Goal: Task Accomplishment & Management: Manage account settings

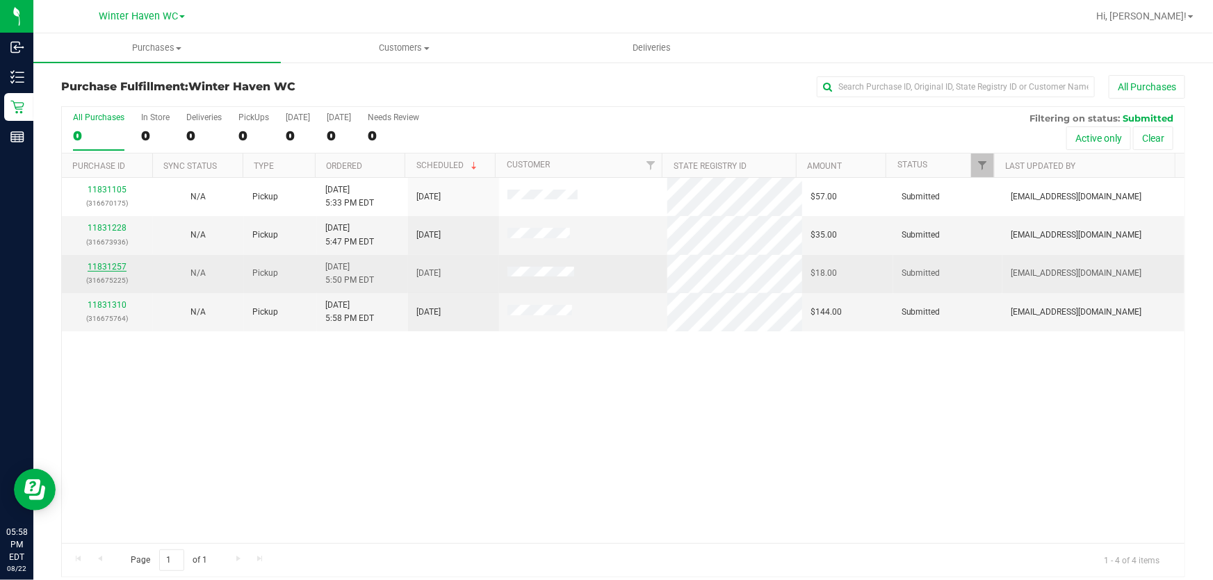
click at [93, 268] on link "11831257" at bounding box center [107, 267] width 39 height 10
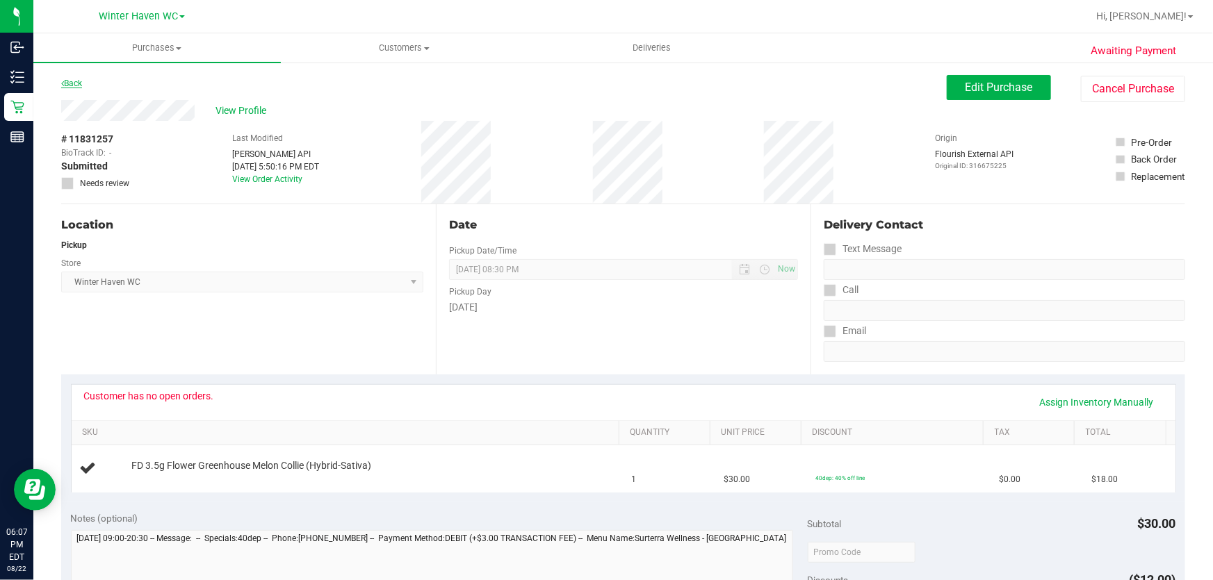
click at [79, 85] on link "Back" at bounding box center [71, 84] width 21 height 10
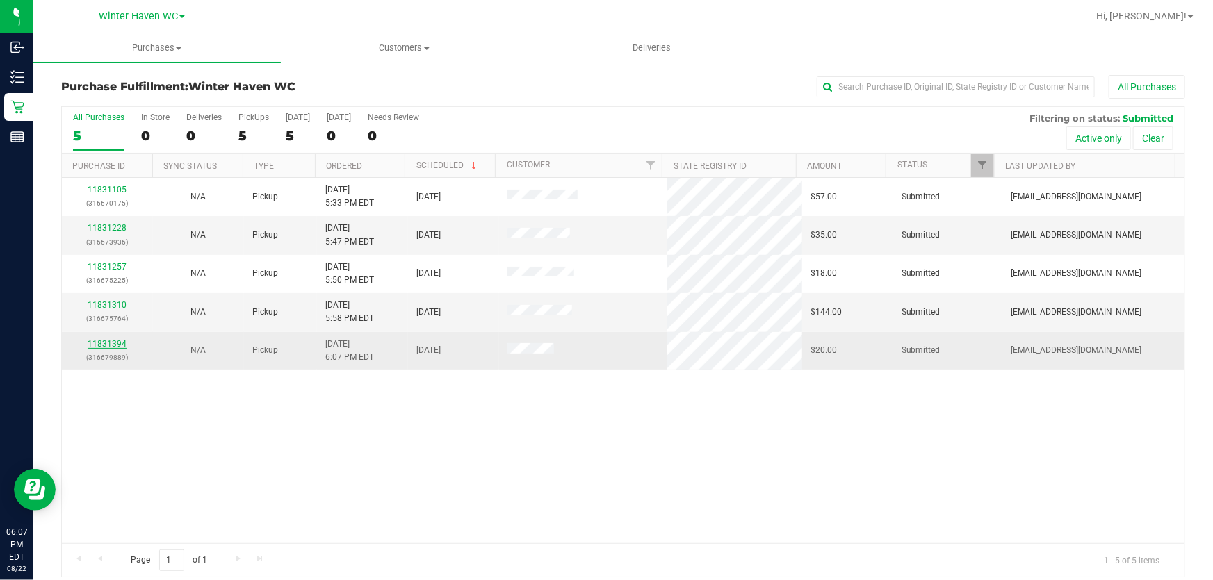
click at [118, 345] on link "11831394" at bounding box center [107, 344] width 39 height 10
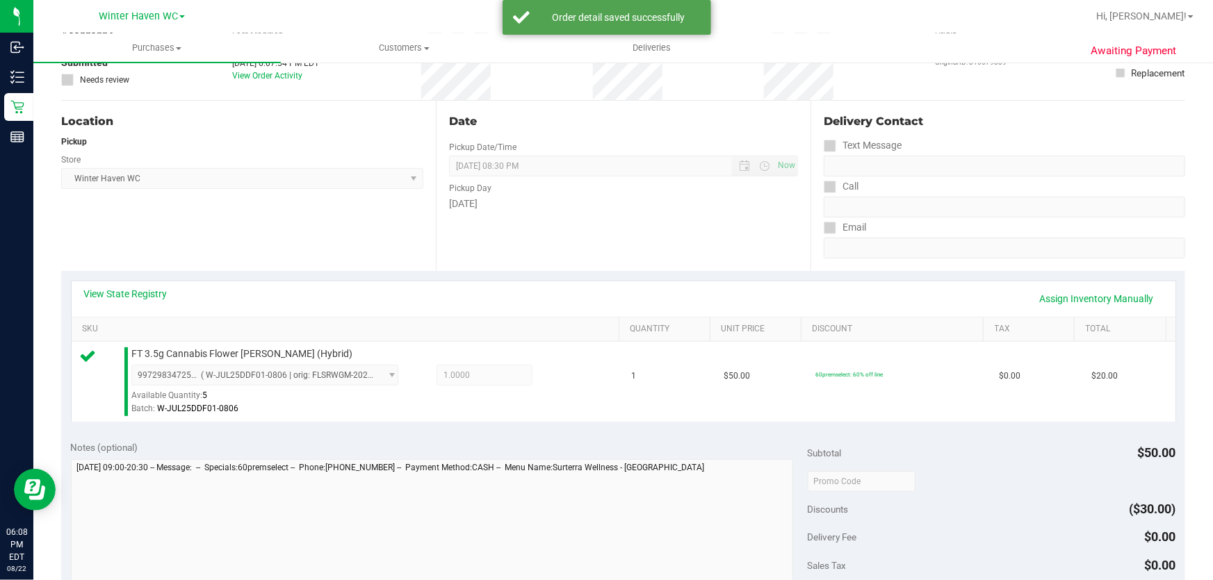
scroll to position [252, 0]
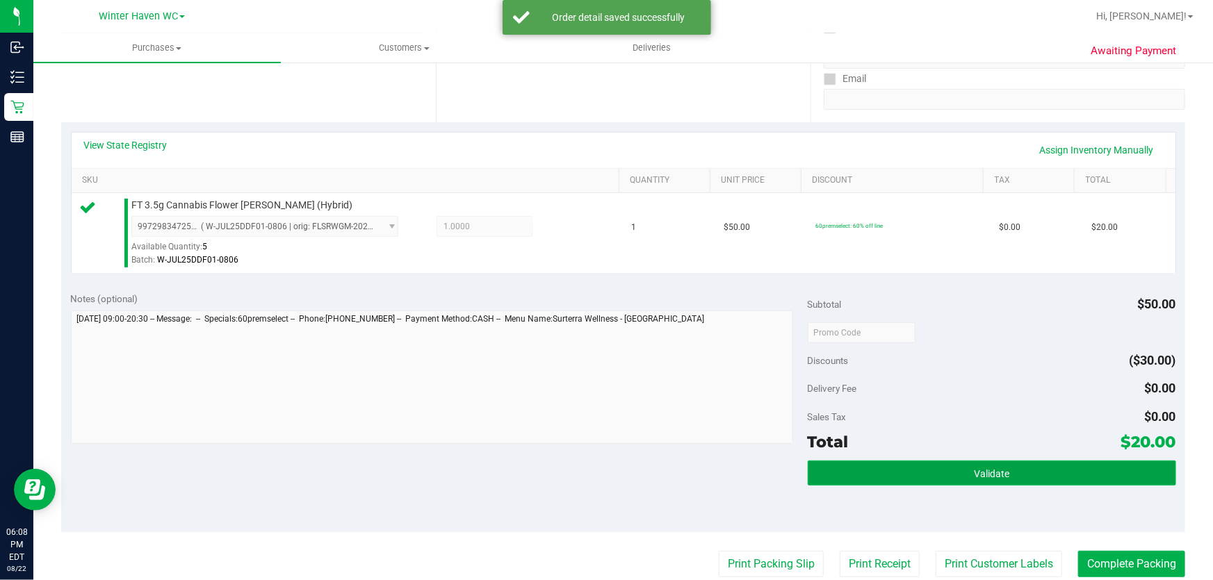
click at [933, 470] on button "Validate" at bounding box center [991, 473] width 368 height 25
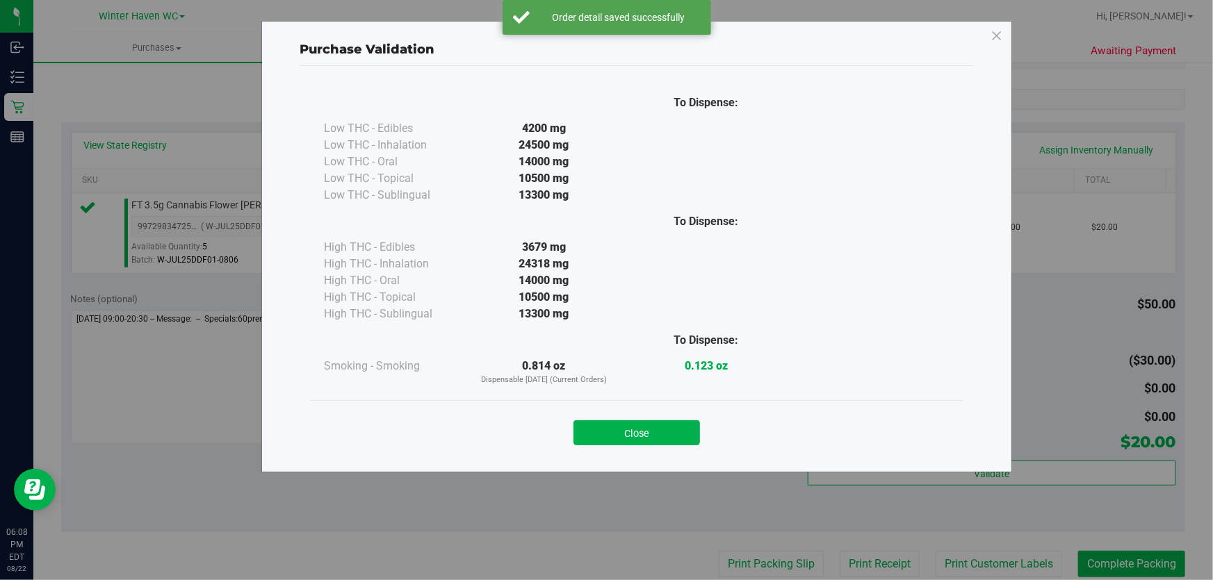
drag, startPoint x: 671, startPoint y: 418, endPoint x: 692, endPoint y: 459, distance: 46.3
click at [671, 420] on div "Close" at bounding box center [636, 428] width 632 height 35
click at [666, 434] on button "Close" at bounding box center [636, 432] width 126 height 25
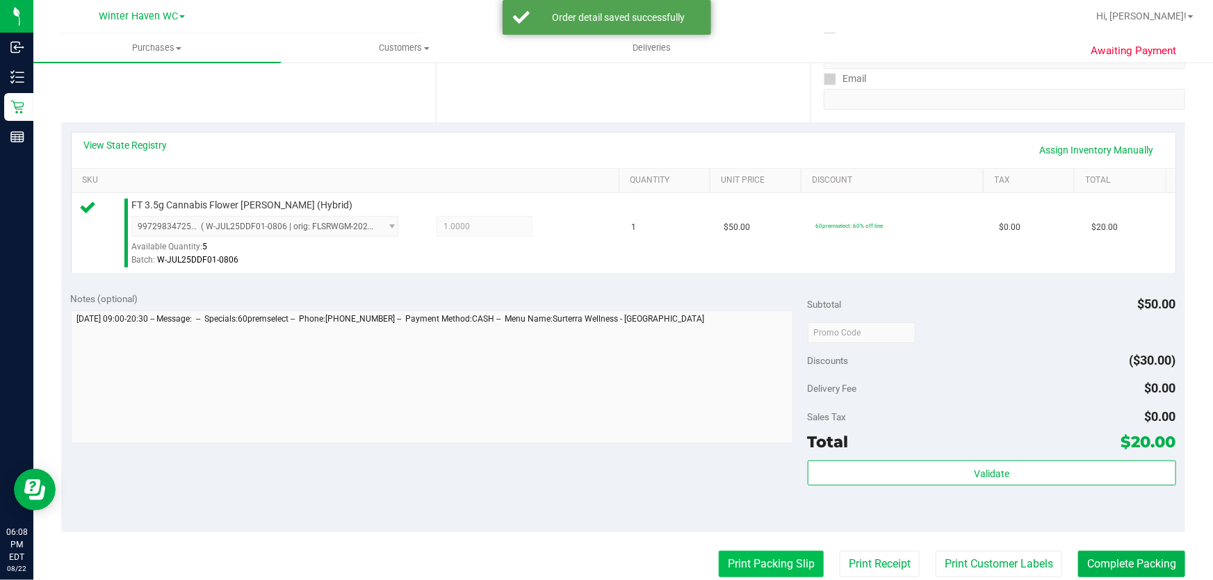
click at [758, 565] on button "Print Packing Slip" at bounding box center [771, 564] width 105 height 26
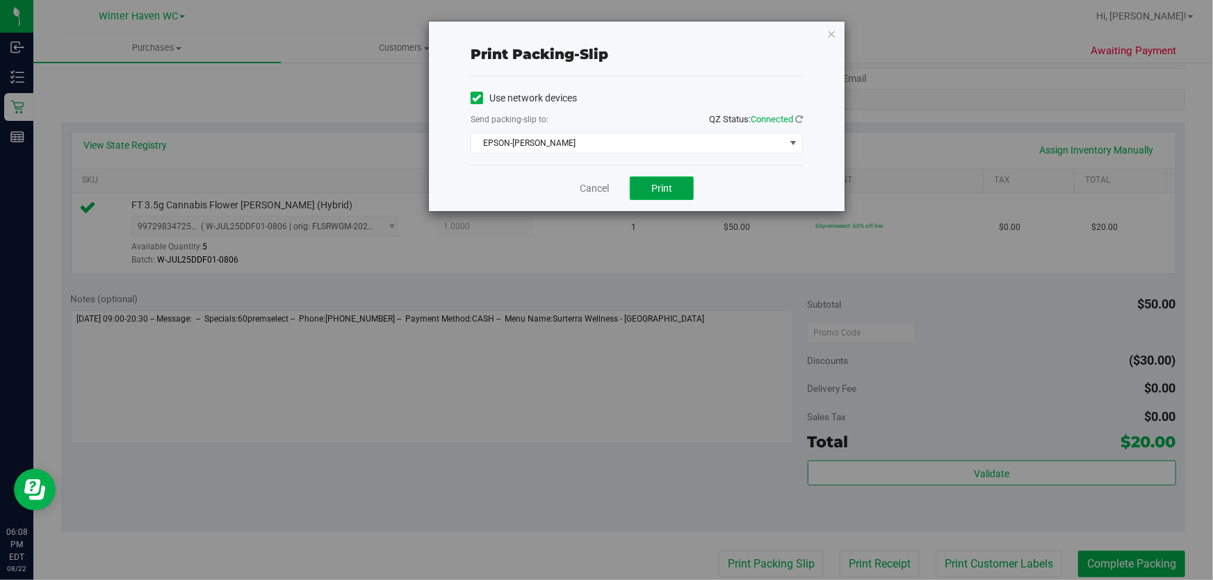
click at [675, 193] on button "Print" at bounding box center [662, 189] width 64 height 24
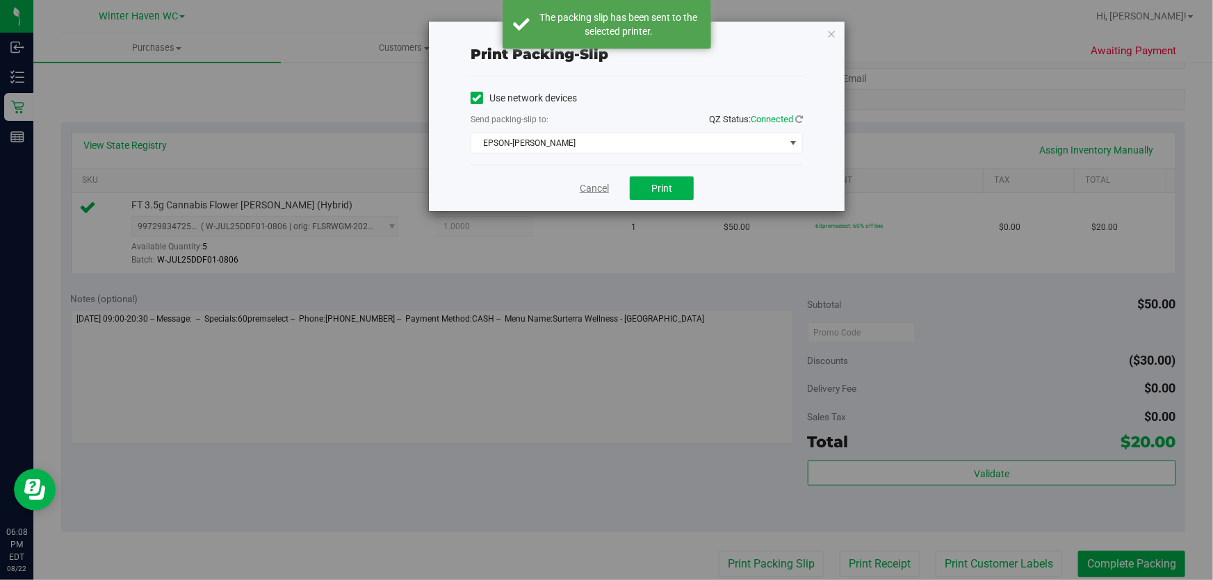
click at [590, 190] on link "Cancel" at bounding box center [594, 188] width 29 height 15
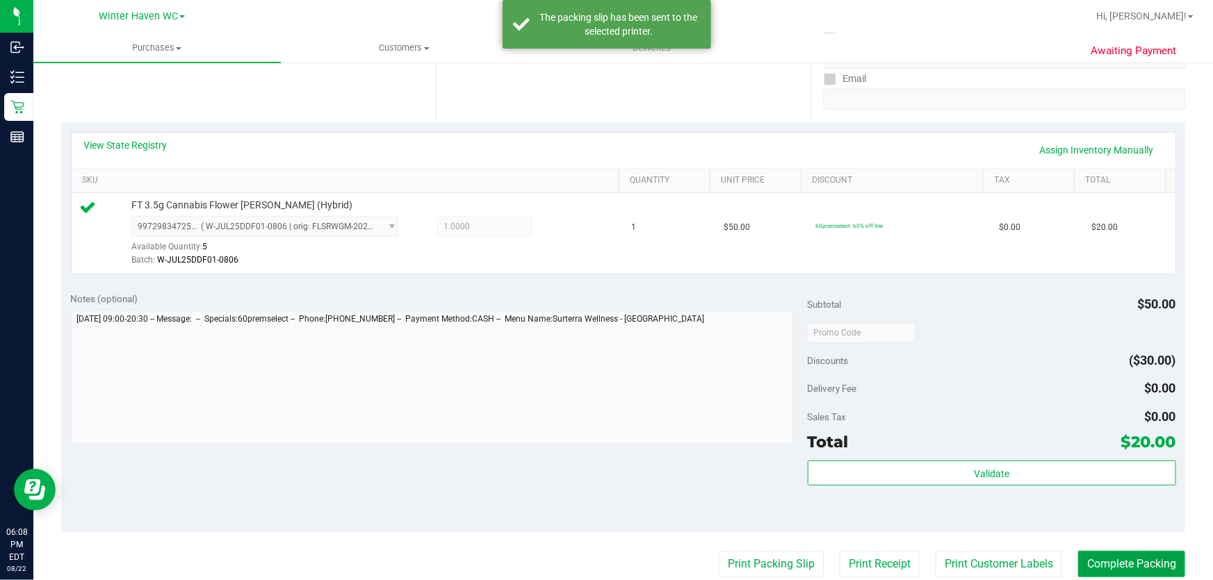
click at [1104, 564] on button "Complete Packing" at bounding box center [1131, 564] width 107 height 26
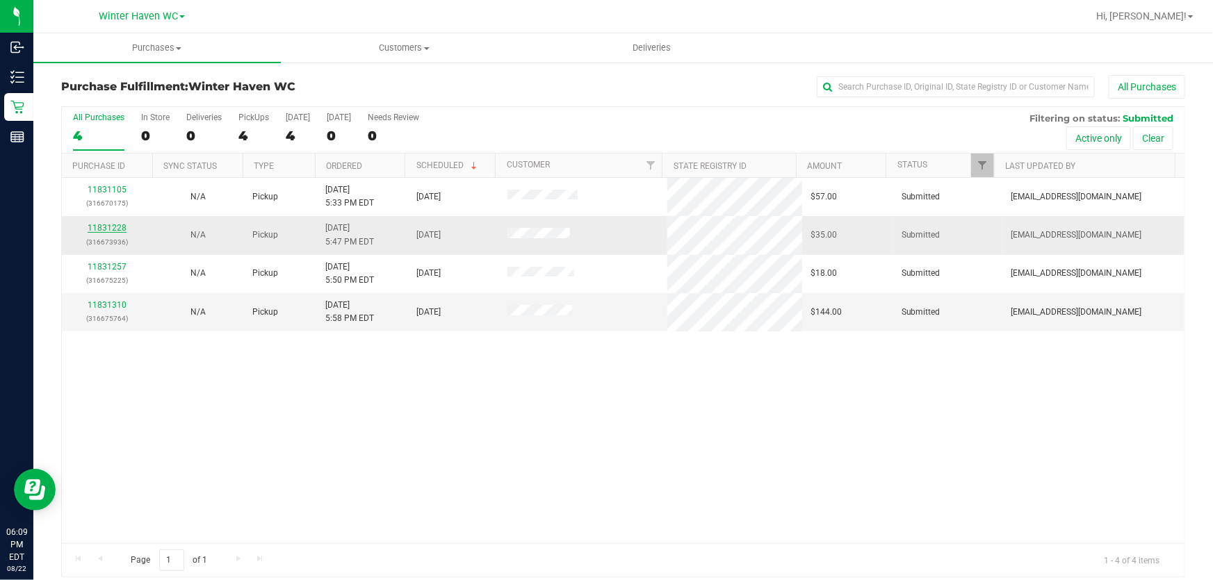
click at [114, 231] on link "11831228" at bounding box center [107, 228] width 39 height 10
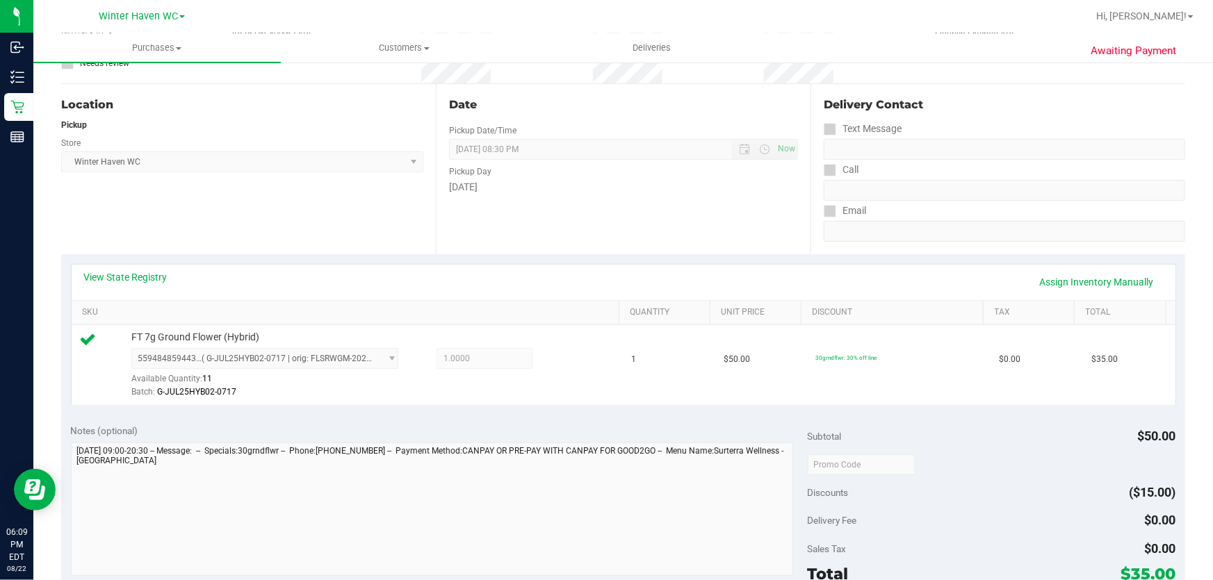
scroll to position [252, 0]
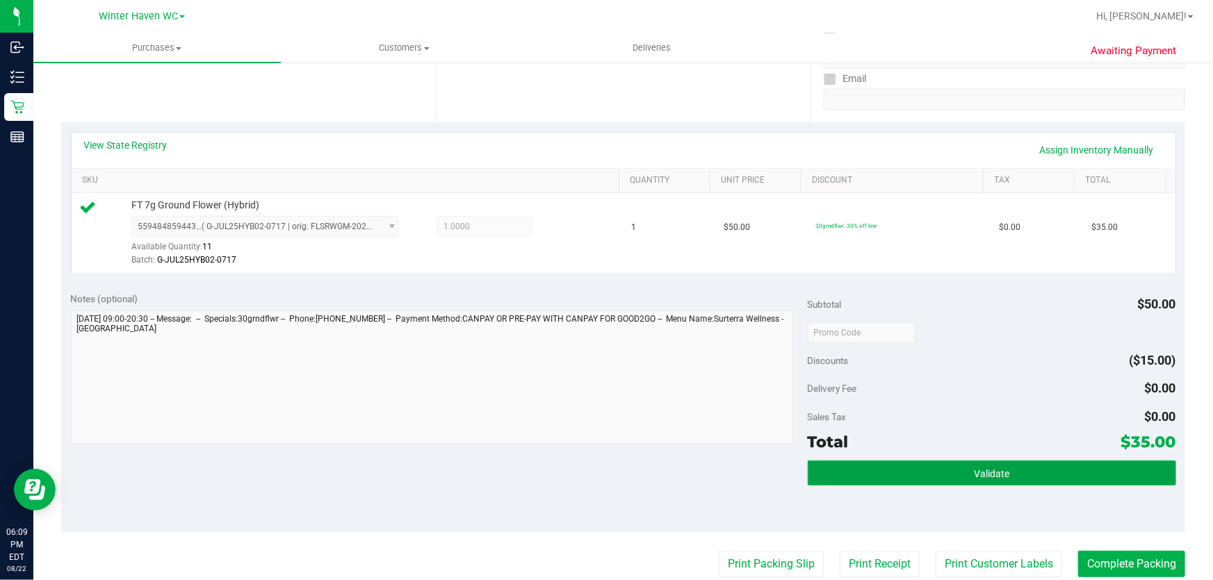
click at [1015, 473] on button "Validate" at bounding box center [991, 473] width 368 height 25
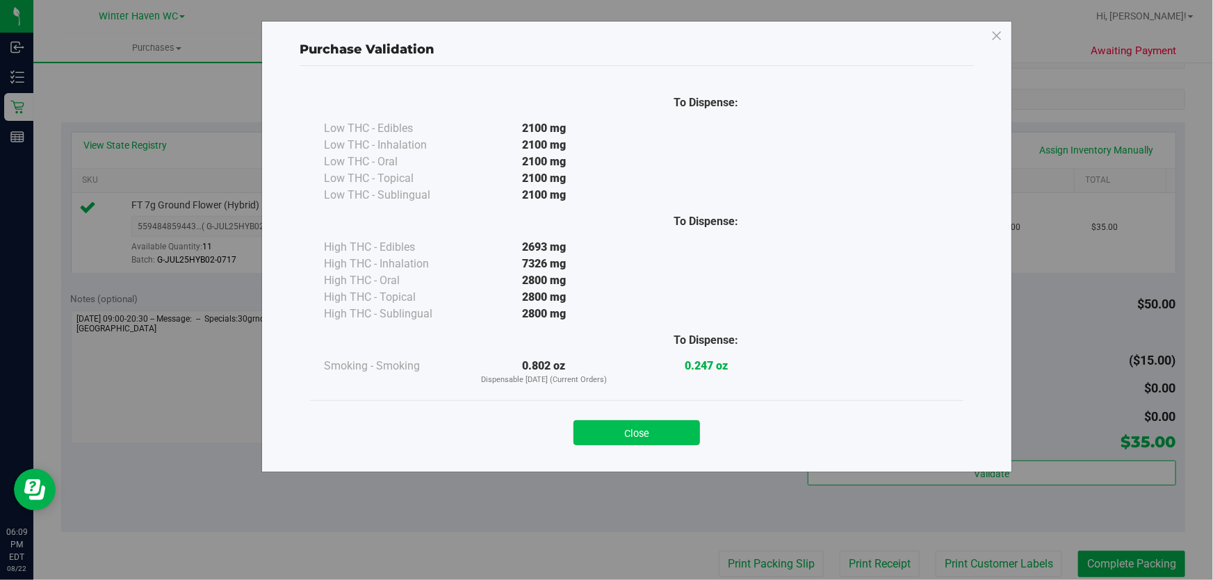
click at [681, 439] on button "Close" at bounding box center [636, 432] width 126 height 25
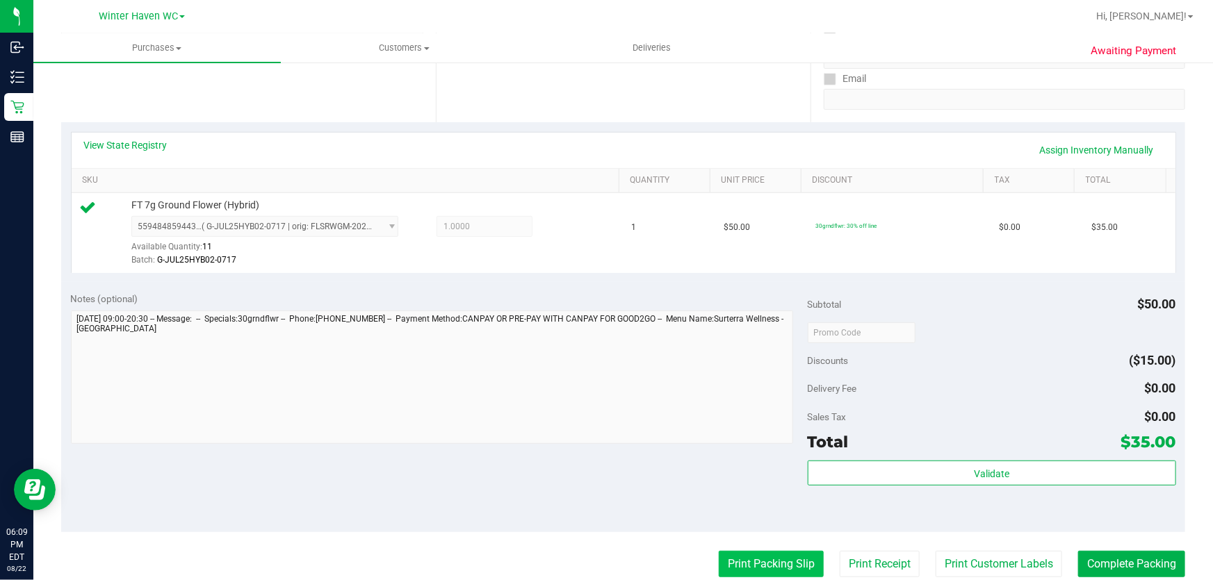
click at [771, 559] on button "Print Packing Slip" at bounding box center [771, 564] width 105 height 26
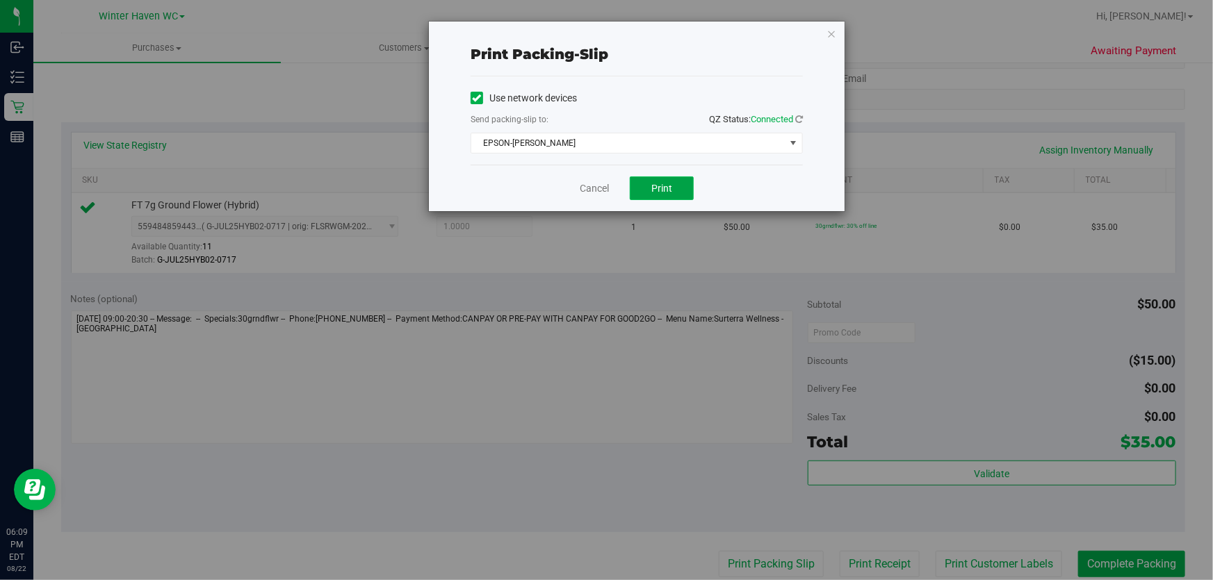
click at [659, 188] on span "Print" at bounding box center [661, 188] width 21 height 11
click at [596, 189] on link "Cancel" at bounding box center [594, 188] width 29 height 15
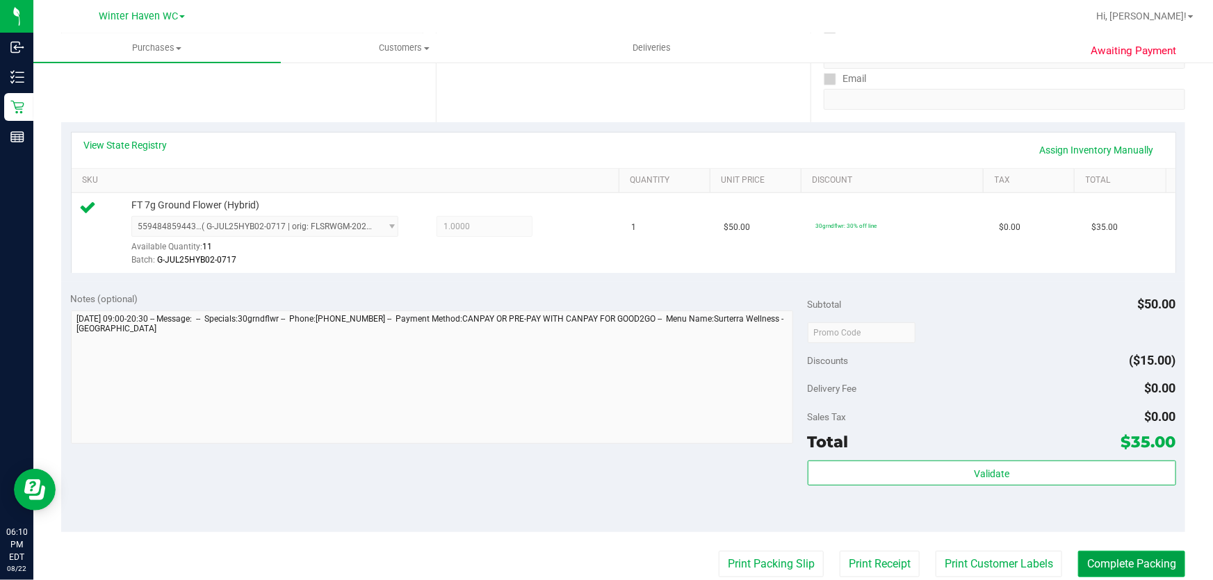
click at [1157, 557] on button "Complete Packing" at bounding box center [1131, 564] width 107 height 26
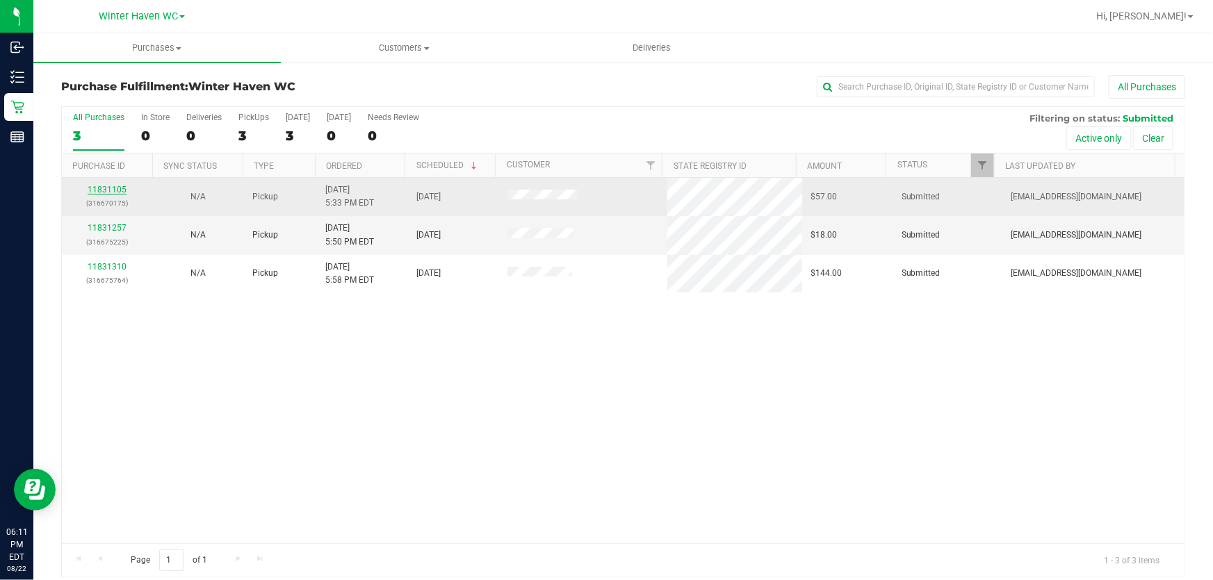
click at [114, 192] on link "11831105" at bounding box center [107, 190] width 39 height 10
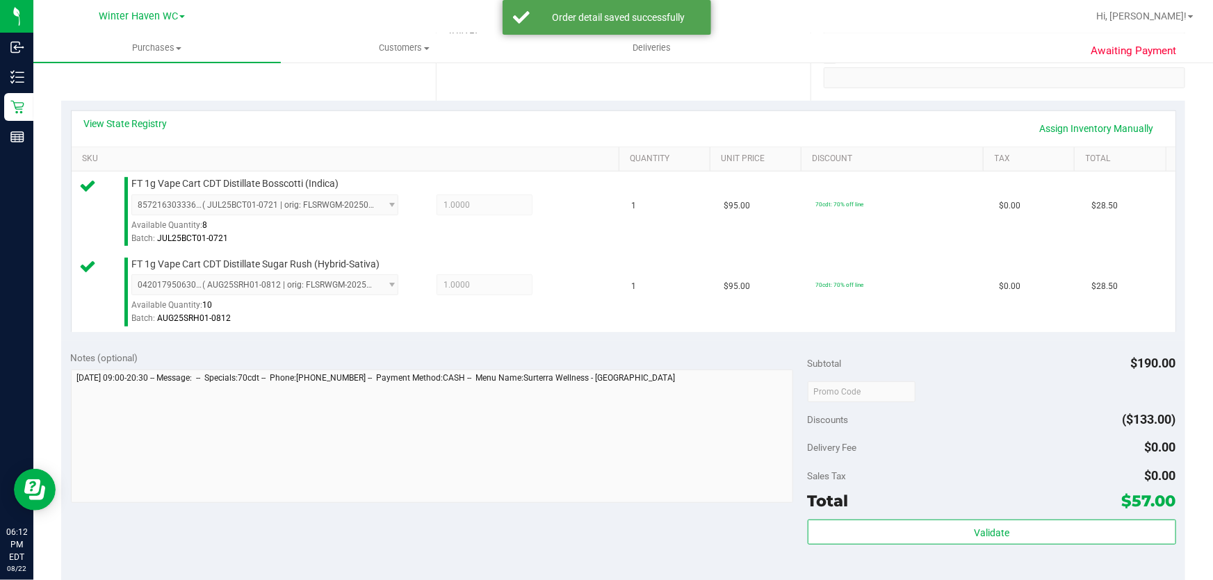
scroll to position [379, 0]
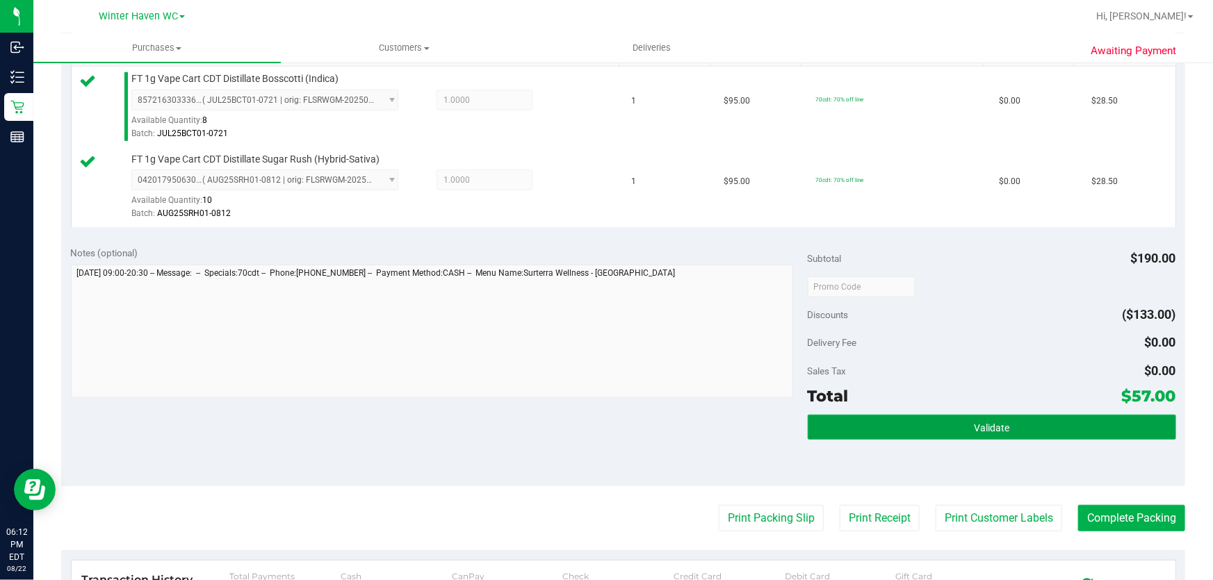
click at [949, 427] on button "Validate" at bounding box center [991, 427] width 368 height 25
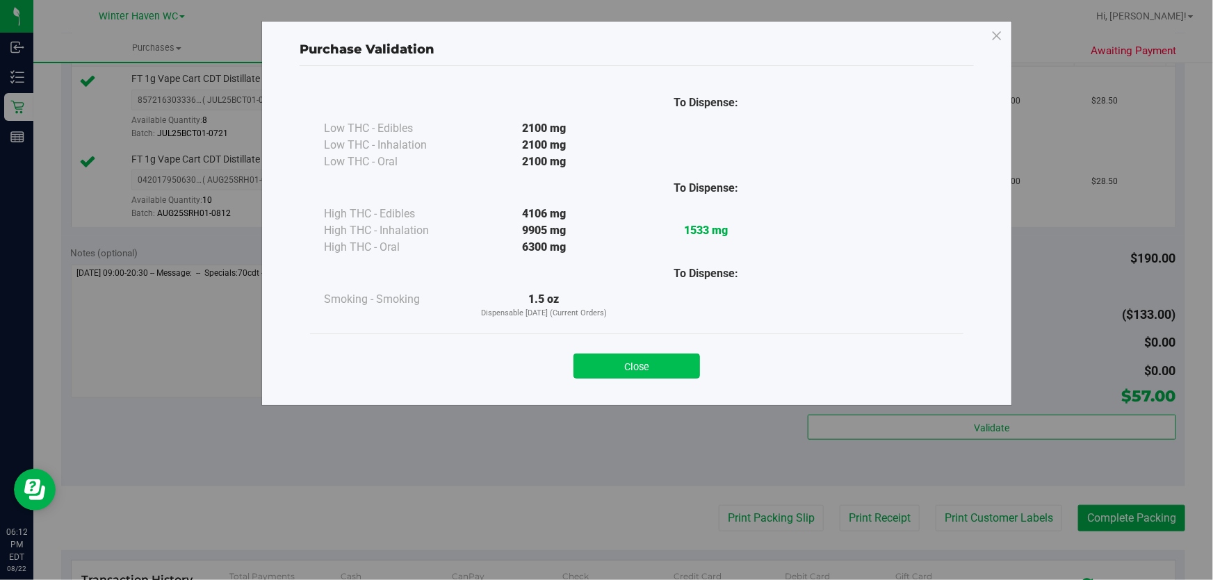
click at [643, 363] on button "Close" at bounding box center [636, 366] width 126 height 25
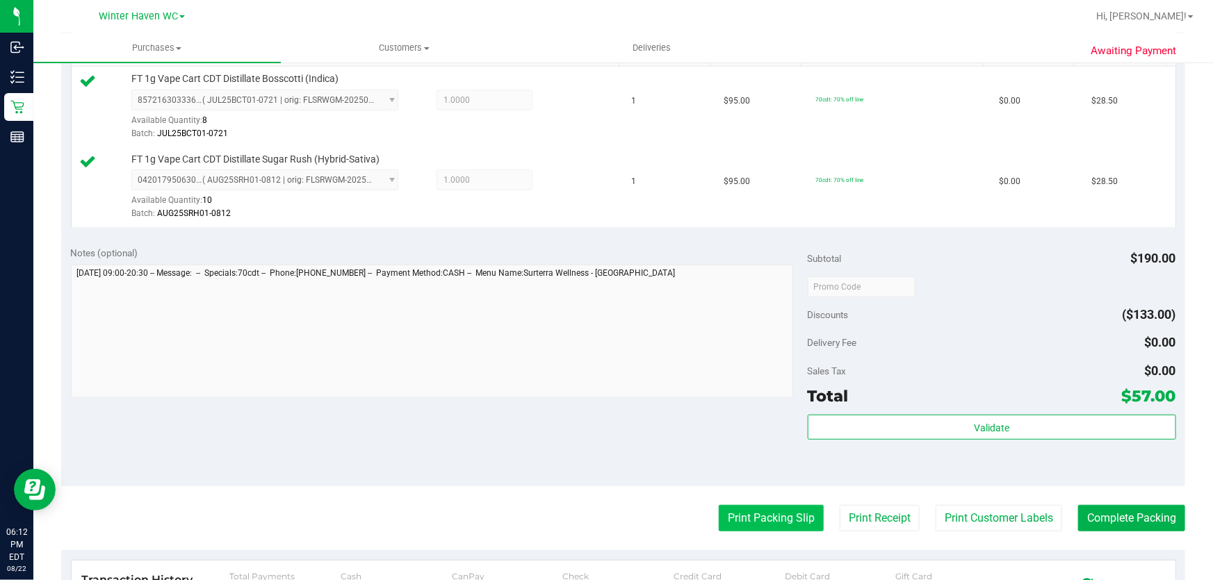
click at [758, 520] on button "Print Packing Slip" at bounding box center [771, 518] width 105 height 26
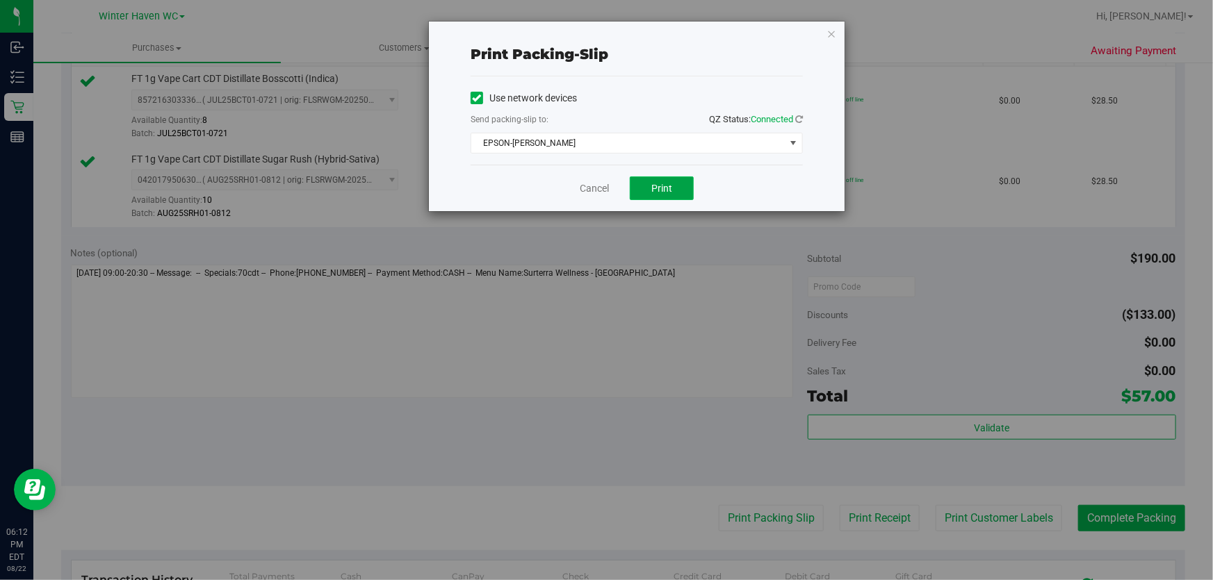
click at [662, 188] on span "Print" at bounding box center [661, 188] width 21 height 11
click at [584, 188] on link "Cancel" at bounding box center [594, 188] width 29 height 15
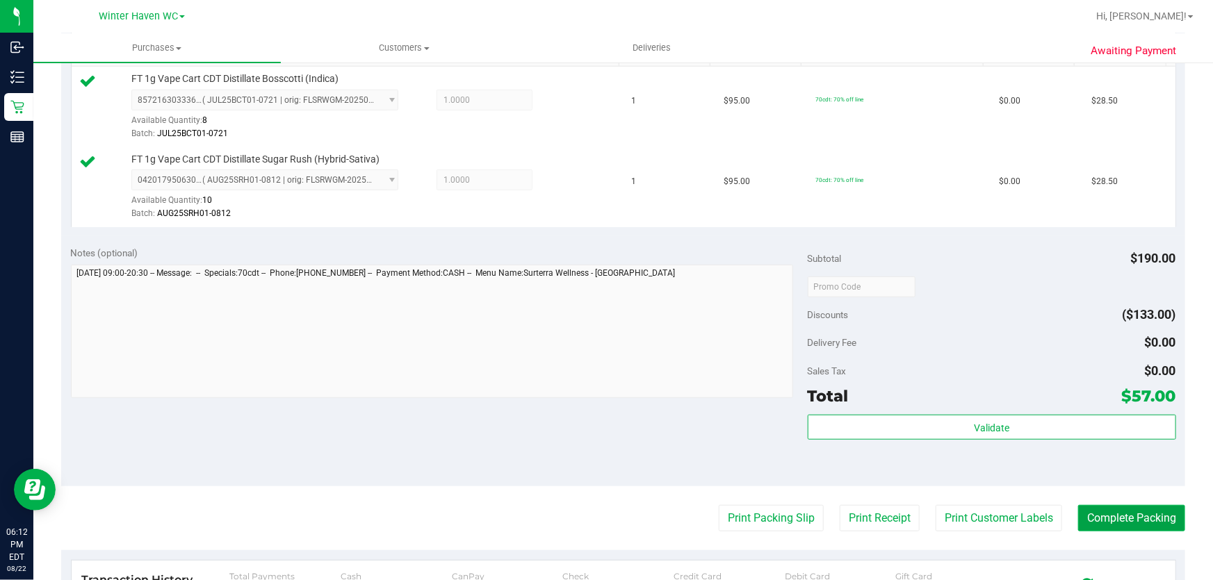
click at [1145, 507] on button "Complete Packing" at bounding box center [1131, 518] width 107 height 26
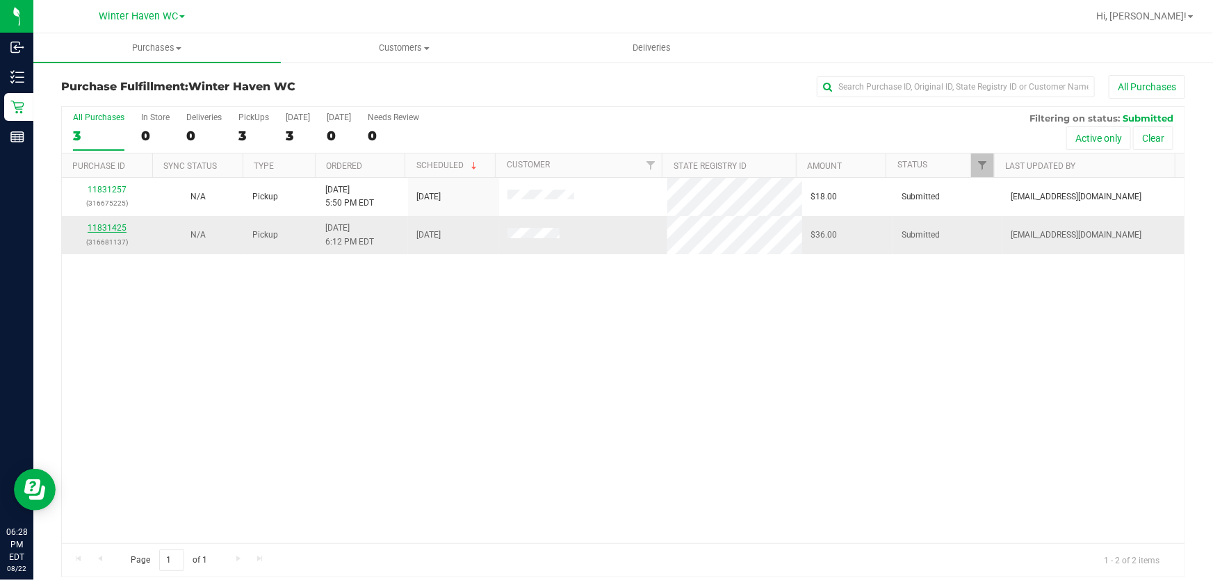
click at [108, 227] on link "11831425" at bounding box center [107, 228] width 39 height 10
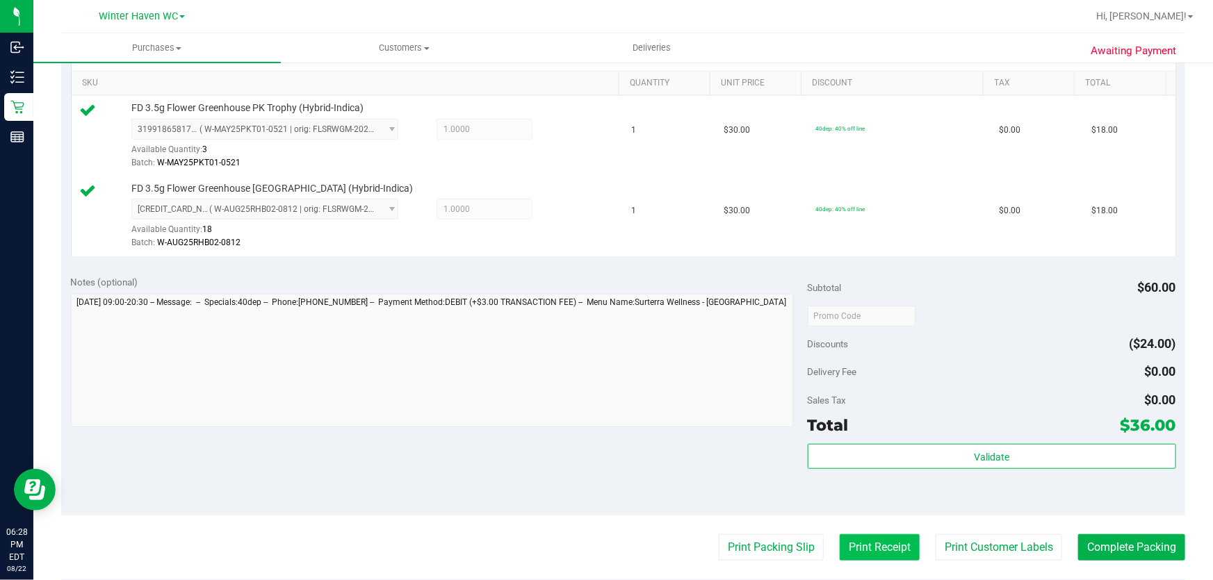
scroll to position [442, 0]
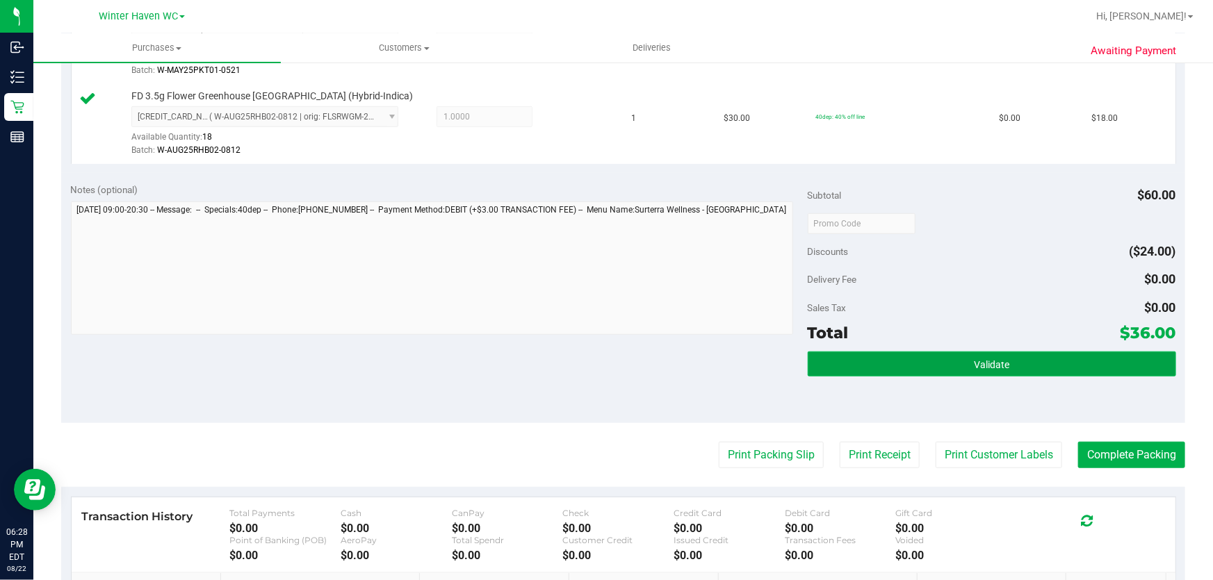
click at [873, 364] on button "Validate" at bounding box center [991, 364] width 368 height 25
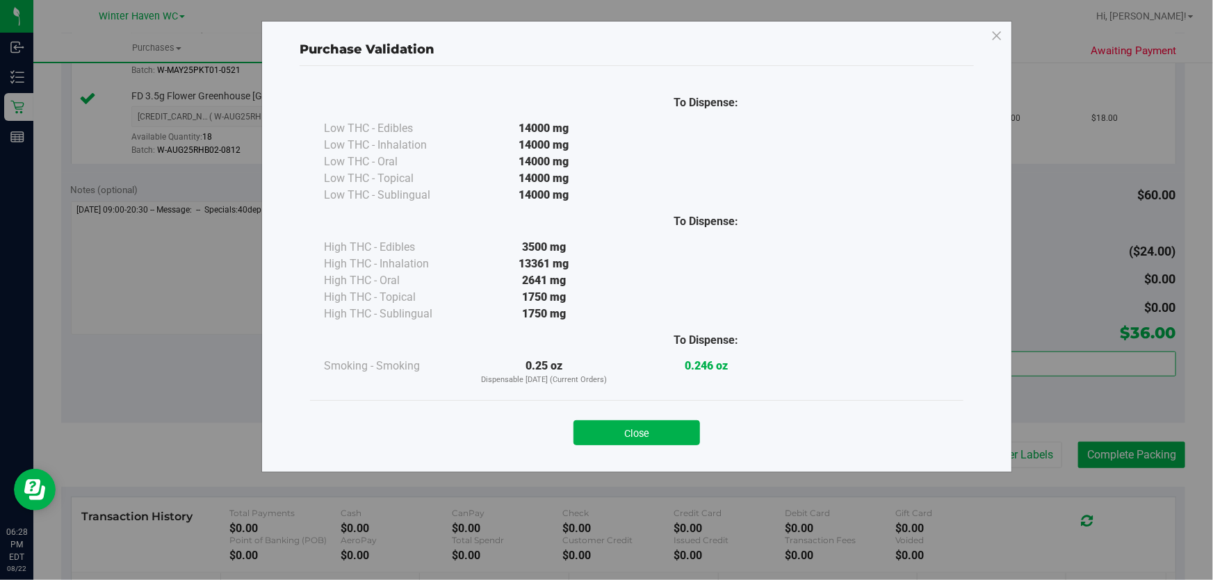
click at [688, 433] on button "Close" at bounding box center [636, 432] width 126 height 25
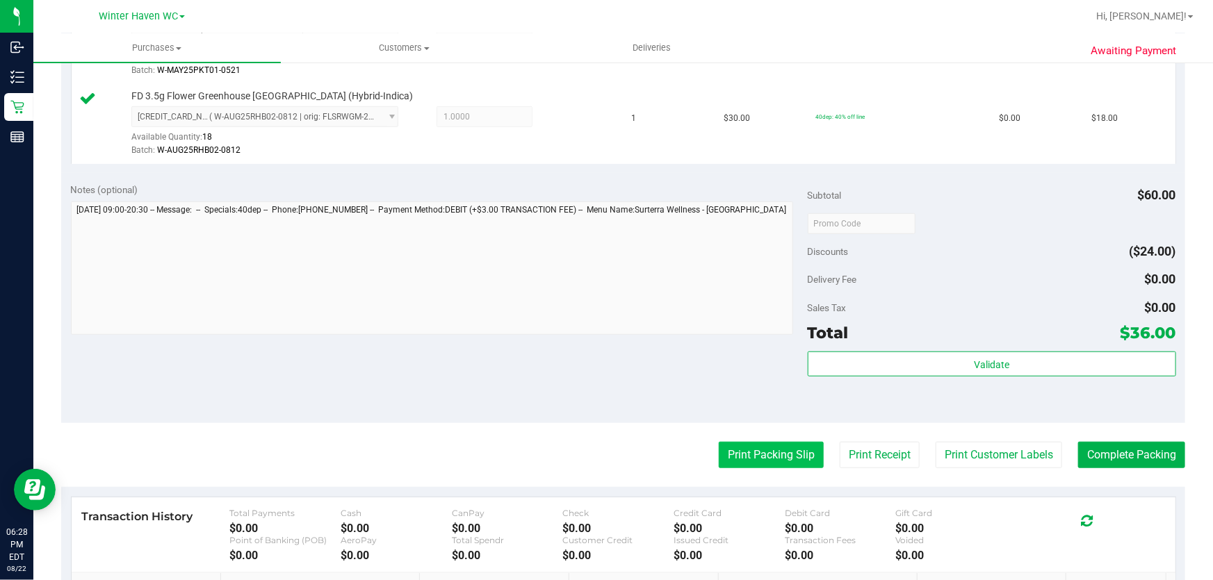
click at [748, 459] on button "Print Packing Slip" at bounding box center [771, 455] width 105 height 26
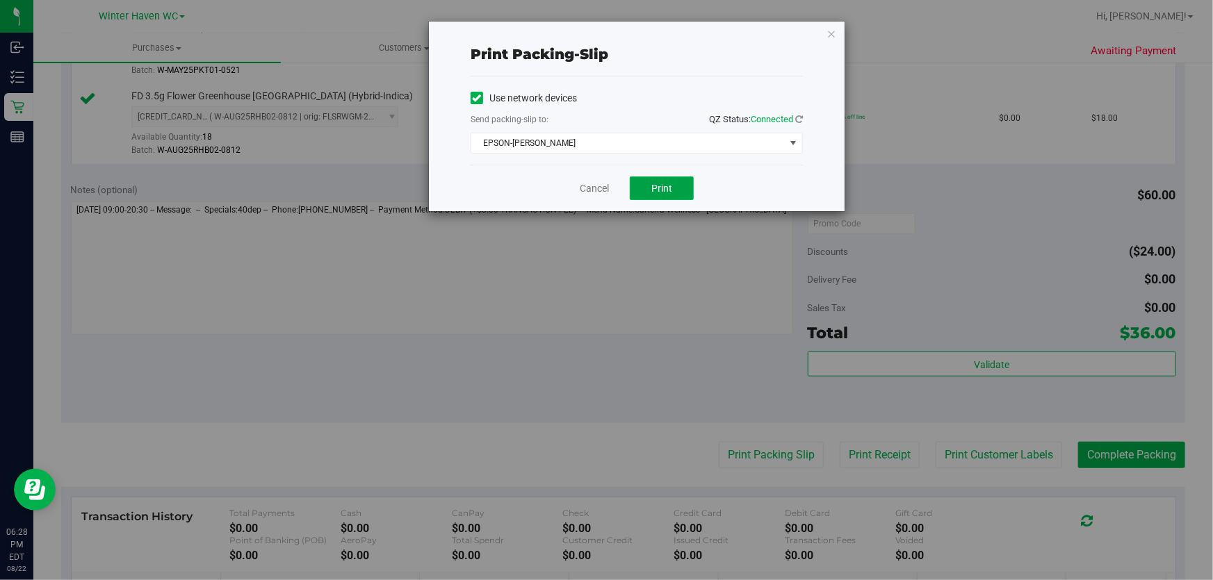
click at [657, 186] on span "Print" at bounding box center [661, 188] width 21 height 11
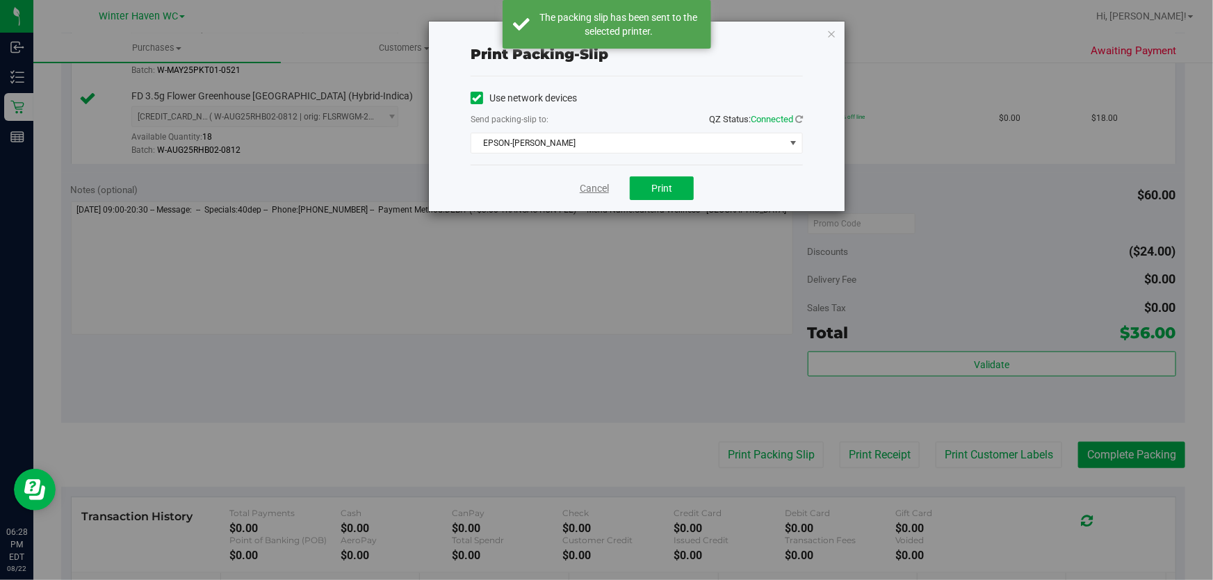
click at [591, 192] on link "Cancel" at bounding box center [594, 188] width 29 height 15
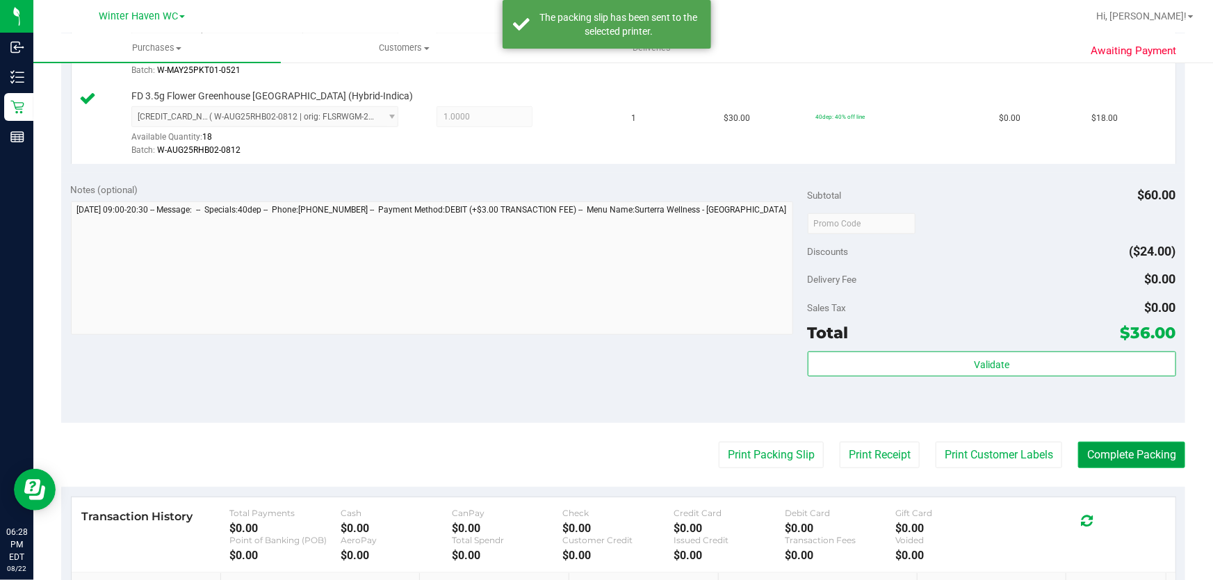
click at [1126, 452] on button "Complete Packing" at bounding box center [1131, 455] width 107 height 26
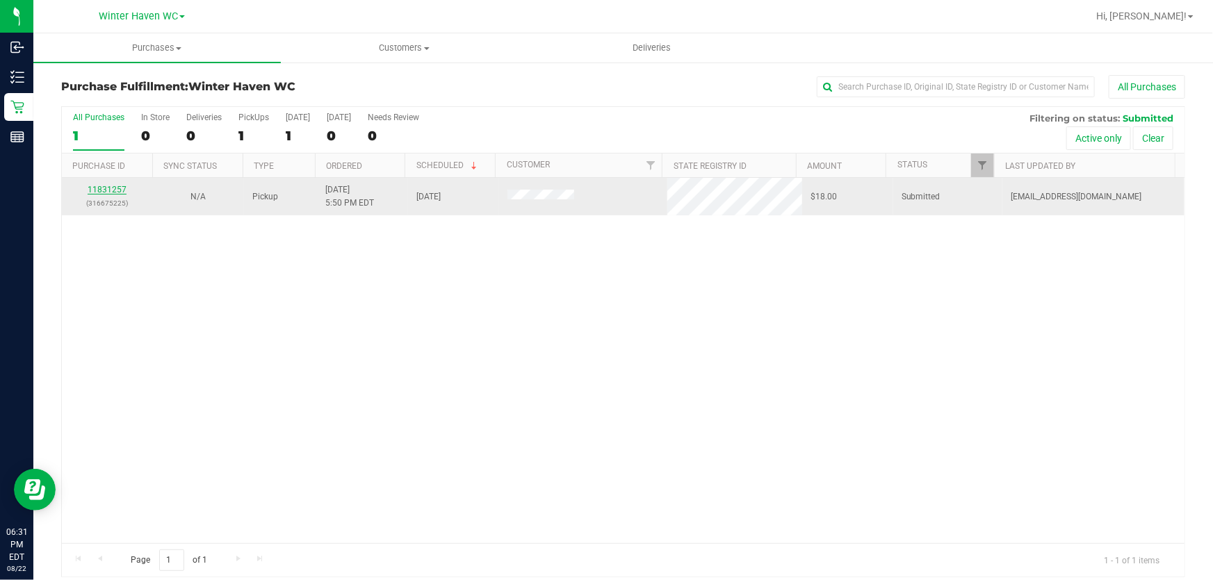
click at [101, 188] on link "11831257" at bounding box center [107, 190] width 39 height 10
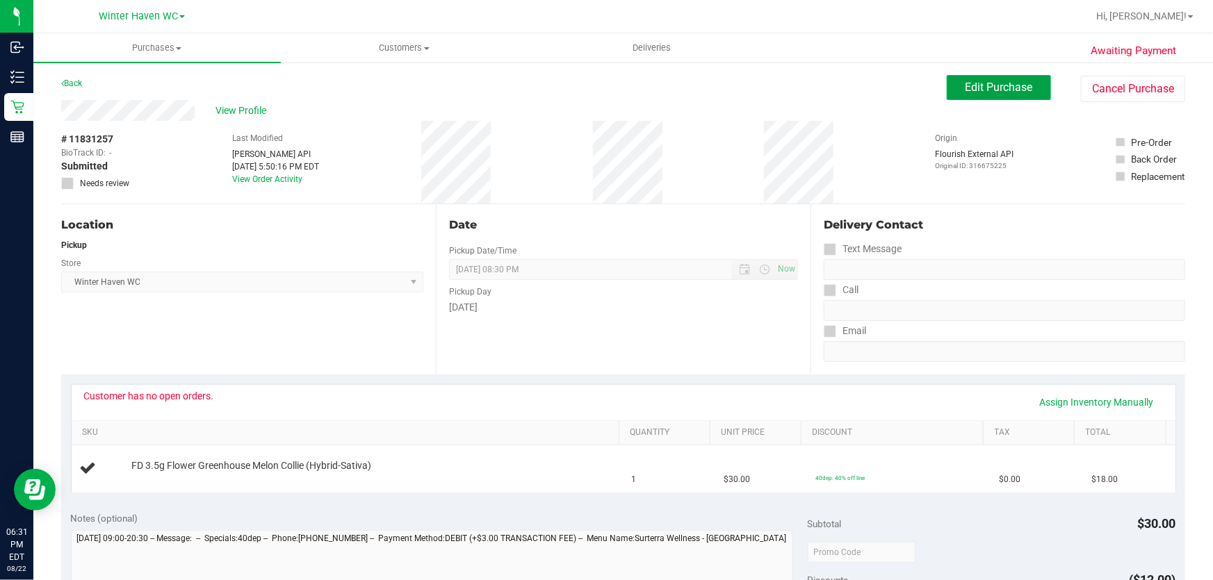
click at [965, 84] on span "Edit Purchase" at bounding box center [998, 87] width 67 height 13
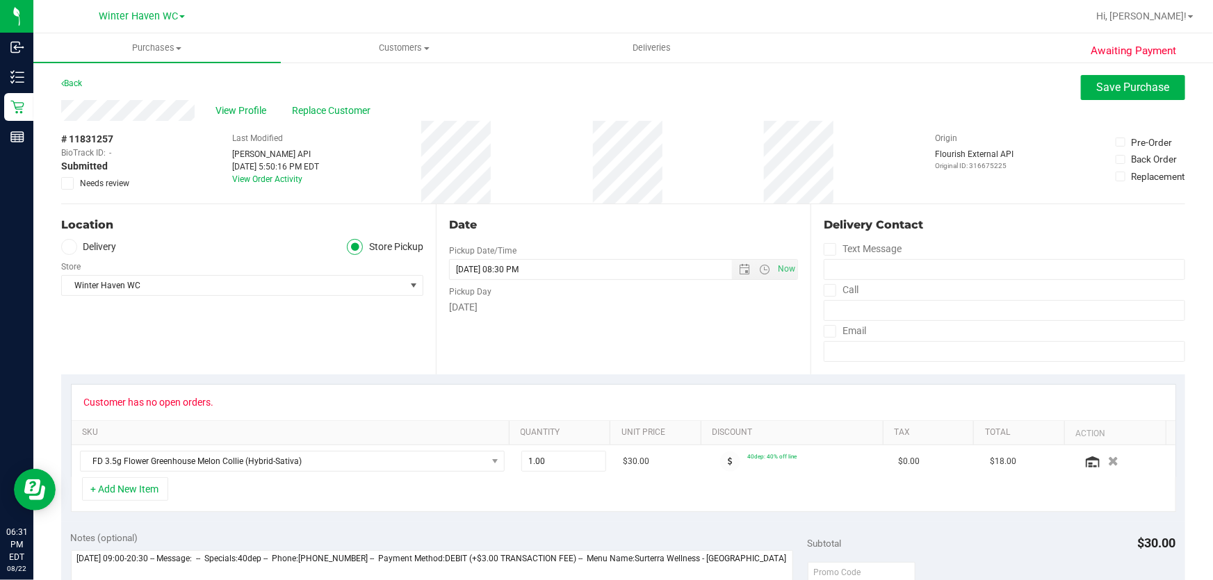
click at [69, 183] on icon at bounding box center [67, 183] width 9 height 0
click at [0, 0] on input "Needs review" at bounding box center [0, 0] width 0 height 0
click at [1108, 85] on span "Save Purchase" at bounding box center [1133, 87] width 73 height 13
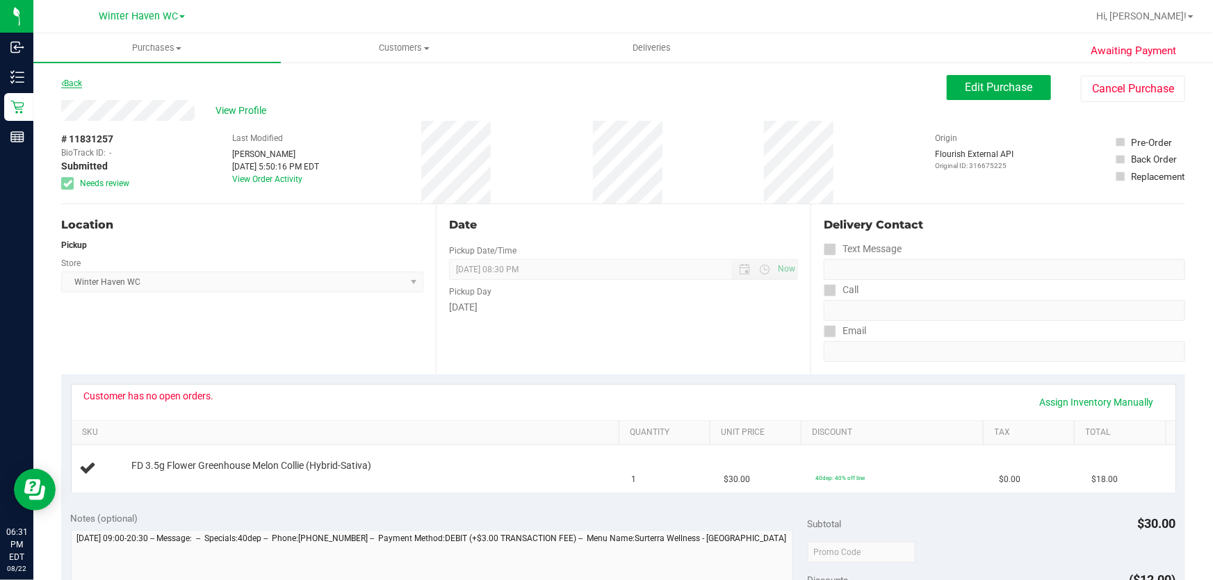
click at [77, 85] on link "Back" at bounding box center [71, 84] width 21 height 10
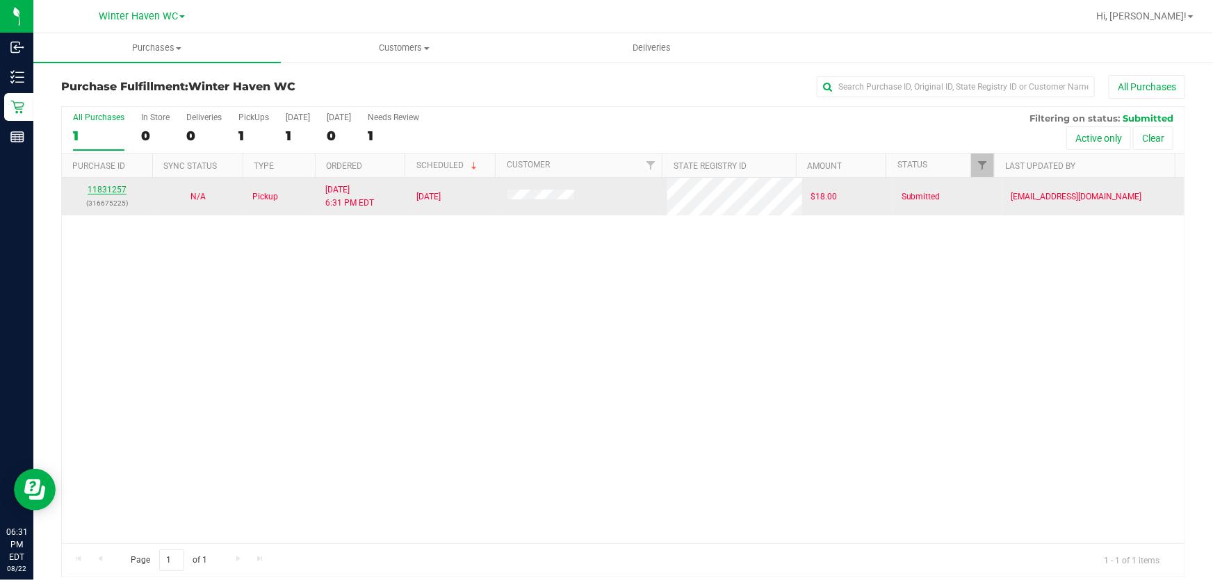
click at [100, 188] on link "11831257" at bounding box center [107, 190] width 39 height 10
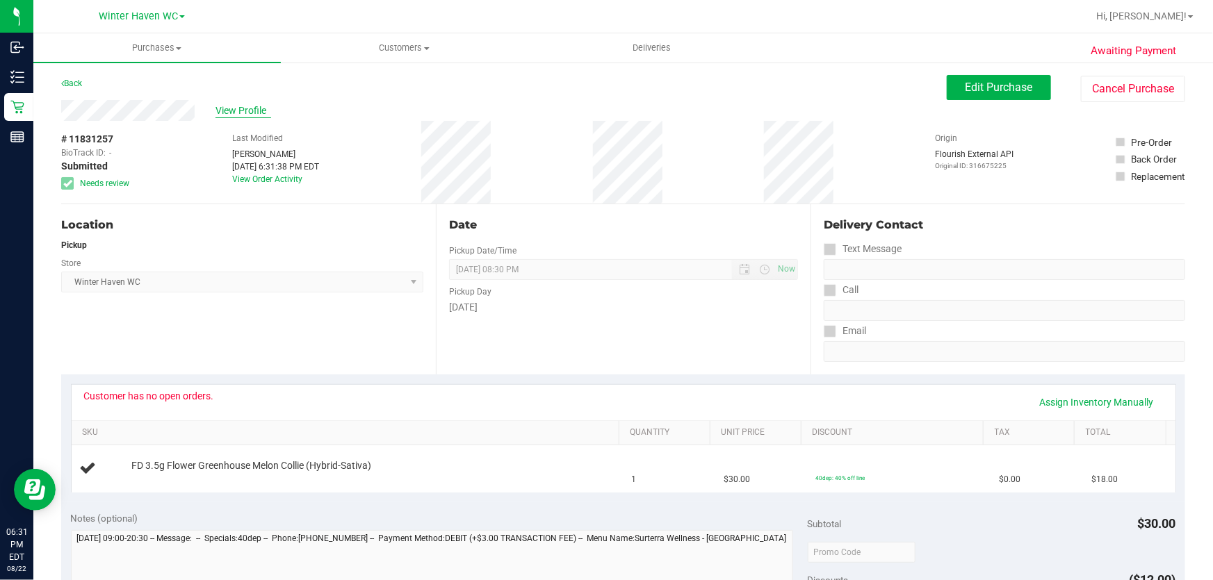
click at [242, 107] on span "View Profile" at bounding box center [243, 111] width 56 height 15
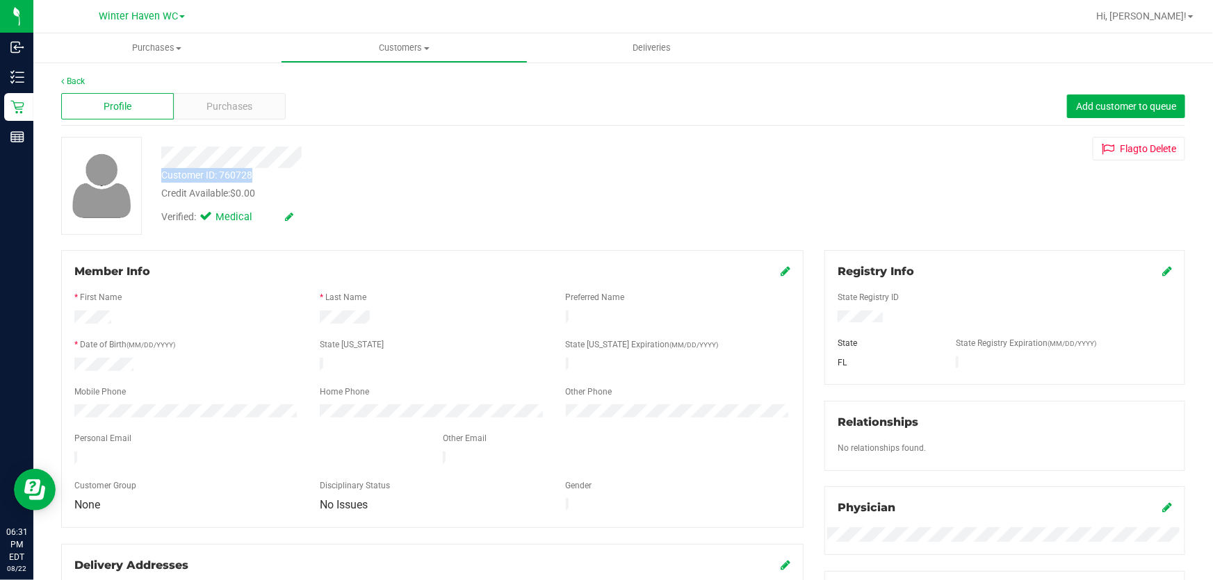
drag, startPoint x: 268, startPoint y: 179, endPoint x: 163, endPoint y: 178, distance: 104.9
click at [163, 178] on div "Customer ID: 760728 Credit Available: $0.00" at bounding box center [437, 184] width 573 height 33
copy div "Customer ID: 760728"
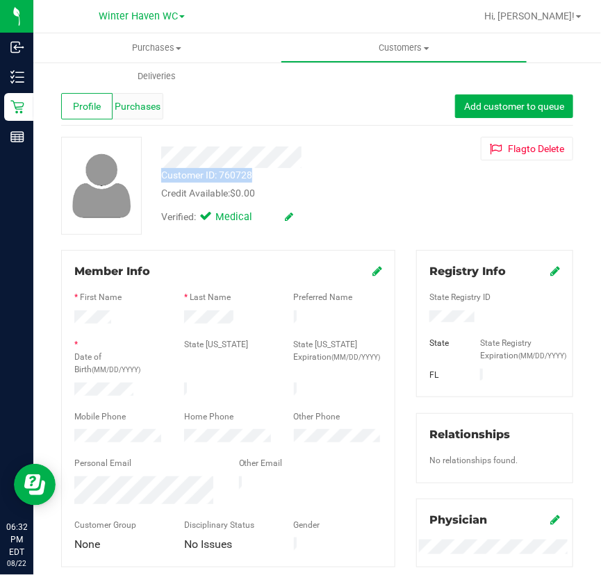
click at [123, 114] on div "Purchases" at bounding box center [138, 106] width 51 height 26
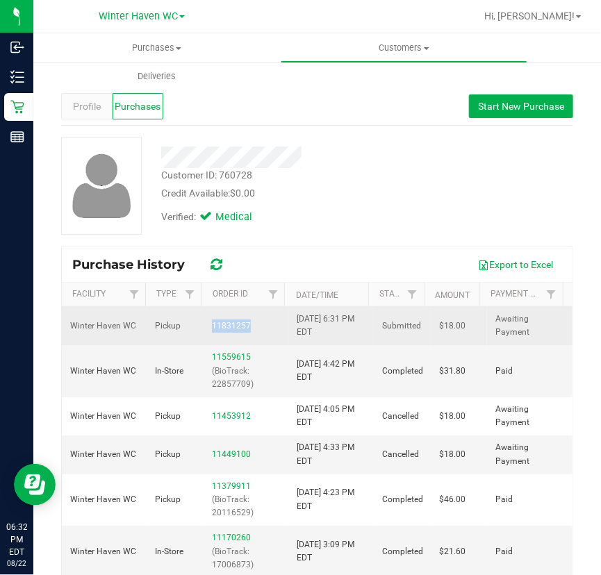
drag, startPoint x: 256, startPoint y: 325, endPoint x: 208, endPoint y: 319, distance: 48.4
click at [212, 320] on div "11831257" at bounding box center [246, 326] width 69 height 13
drag, startPoint x: 214, startPoint y: 320, endPoint x: 216, endPoint y: 329, distance: 9.3
click at [216, 329] on link "11831257" at bounding box center [231, 326] width 39 height 10
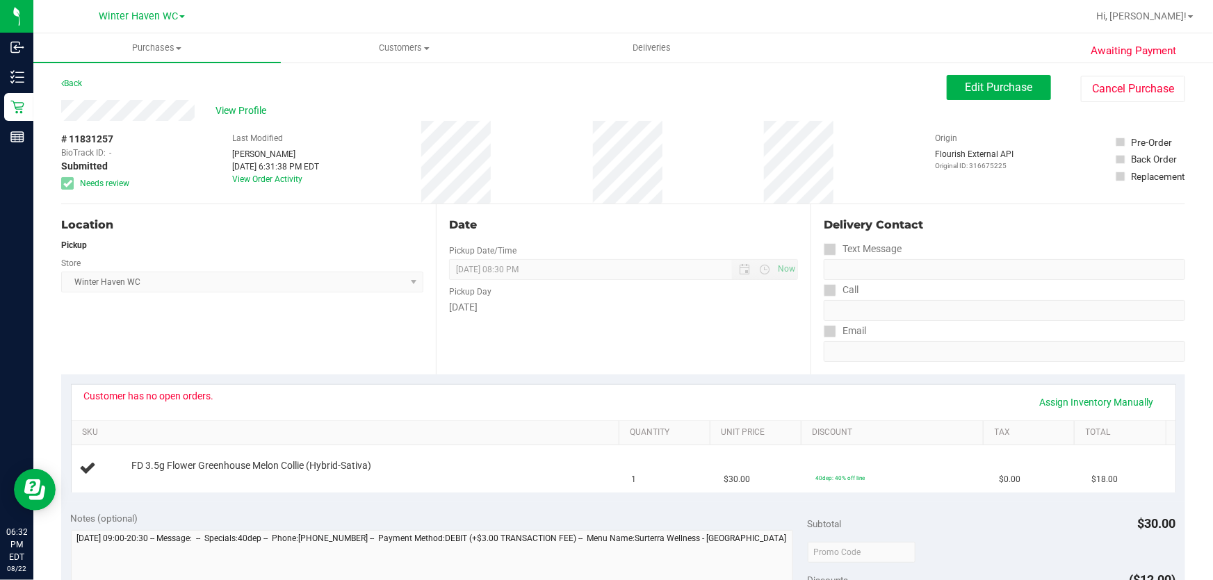
drag, startPoint x: 128, startPoint y: 134, endPoint x: 59, endPoint y: 137, distance: 68.9
click at [59, 137] on div "Awaiting Payment Back Edit Purchase Cancel Purchase View Profile # 11831257 Bio…" at bounding box center [622, 582] width 1179 height 1042
copy div "# 11831257"
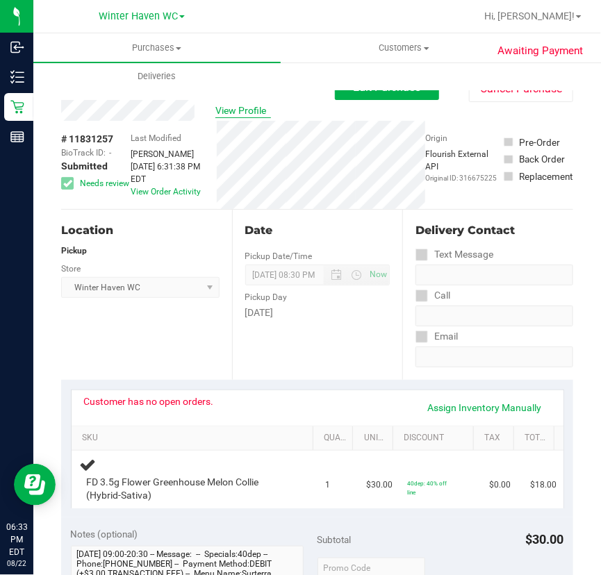
click at [242, 113] on span "View Profile" at bounding box center [243, 111] width 56 height 15
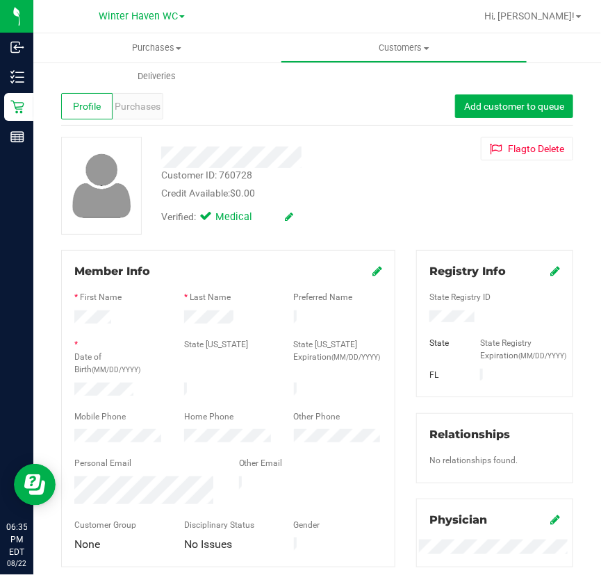
scroll to position [63, 0]
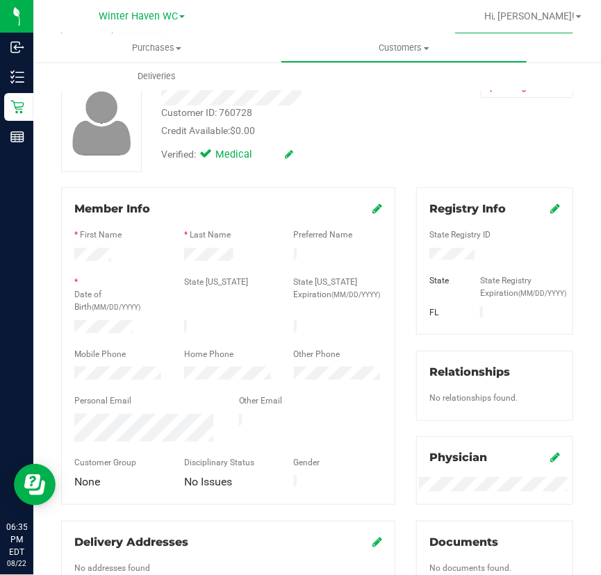
click at [166, 368] on div at bounding box center [119, 375] width 110 height 17
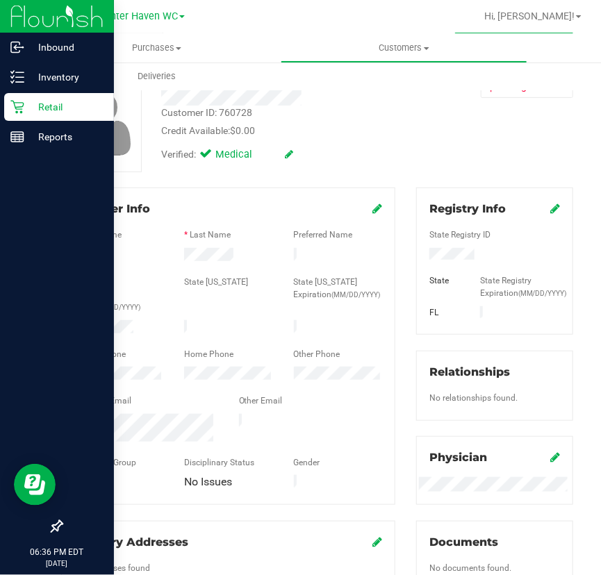
click at [25, 99] on p "Retail" at bounding box center [65, 107] width 83 height 17
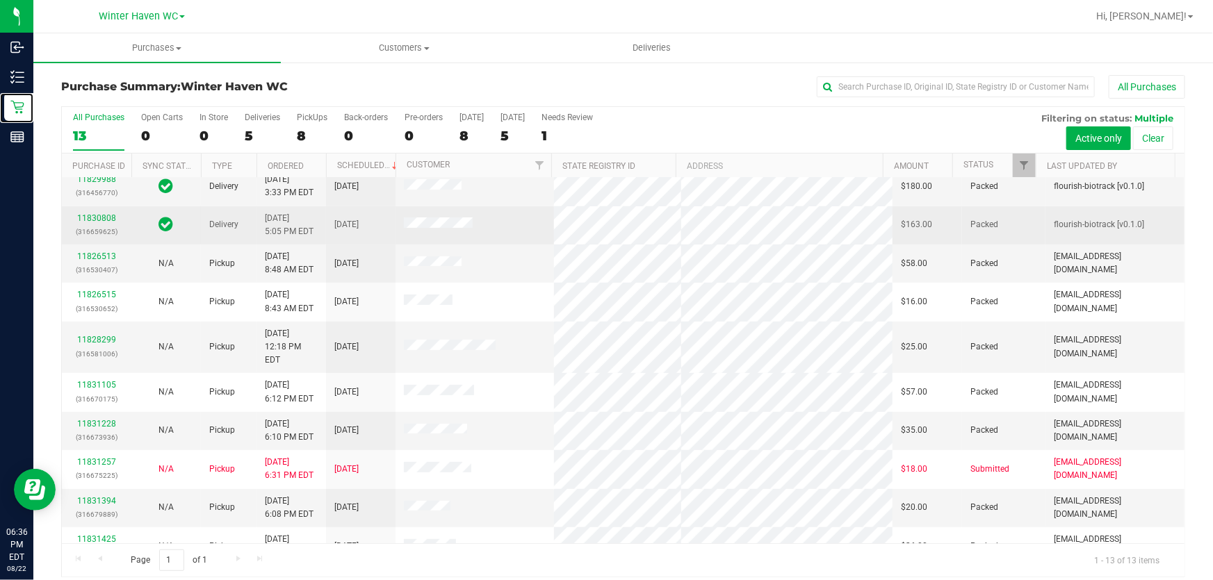
scroll to position [133, 0]
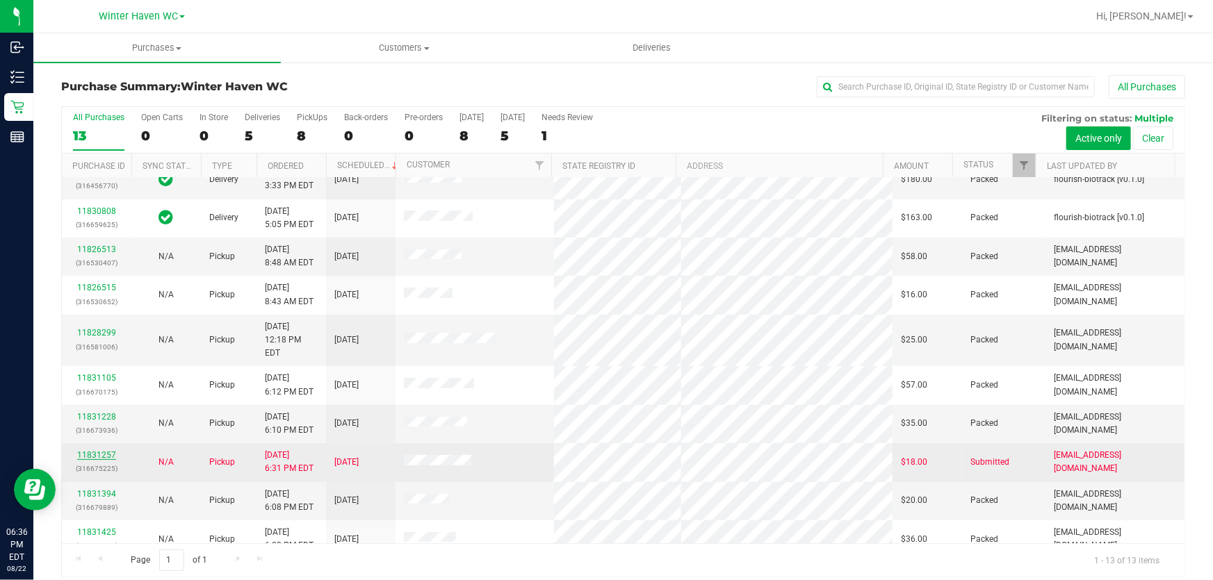
click at [112, 450] on link "11831257" at bounding box center [96, 455] width 39 height 10
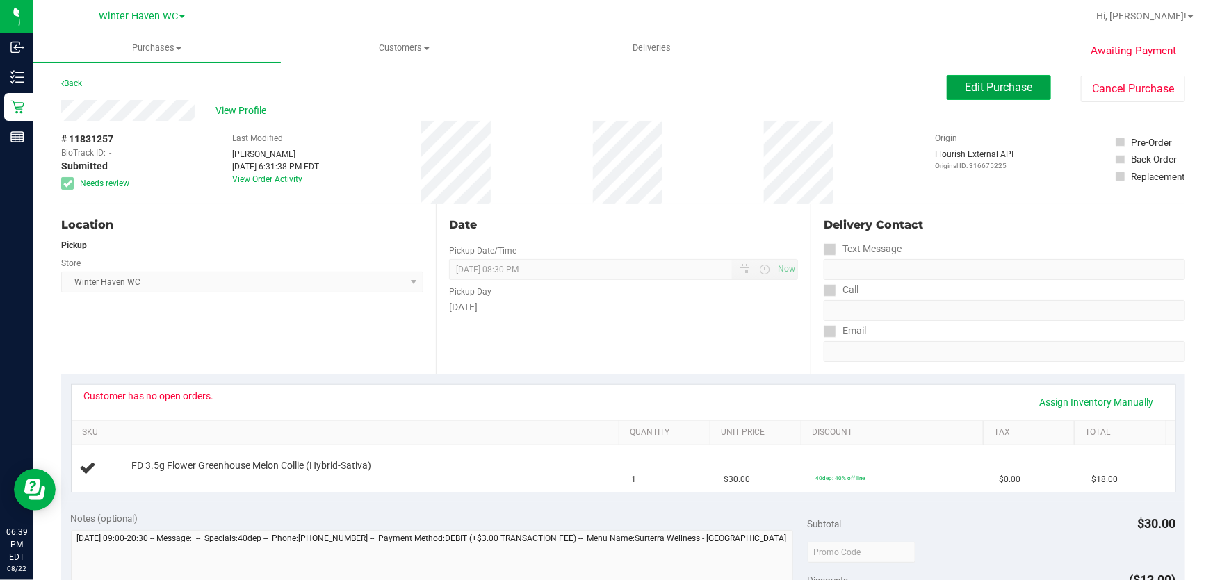
click at [994, 89] on span "Edit Purchase" at bounding box center [998, 87] width 67 height 13
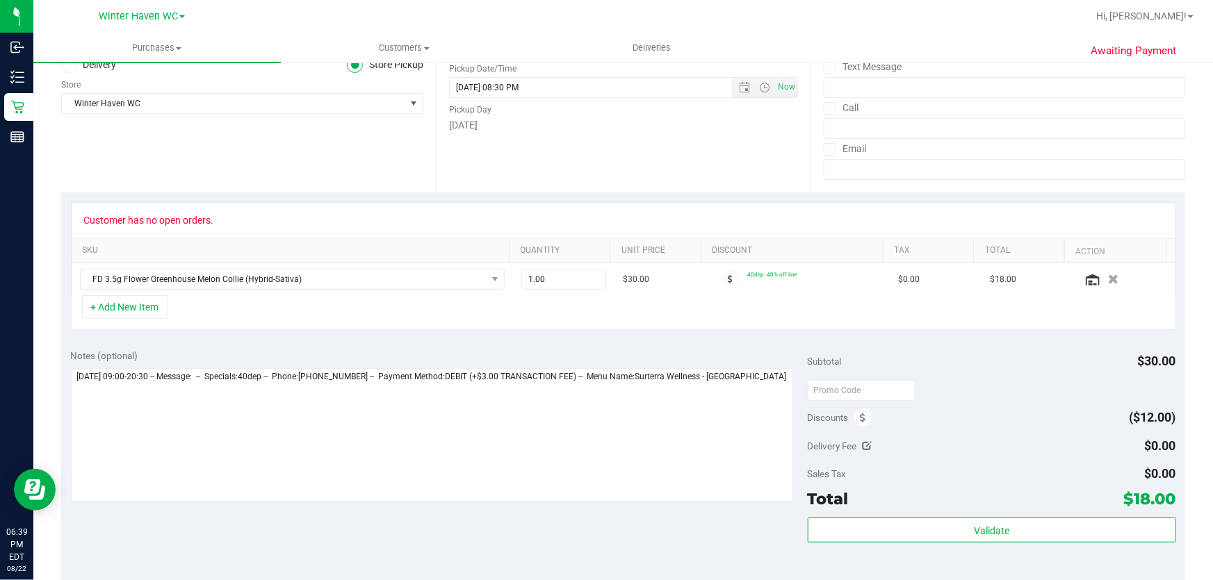
scroll to position [315, 0]
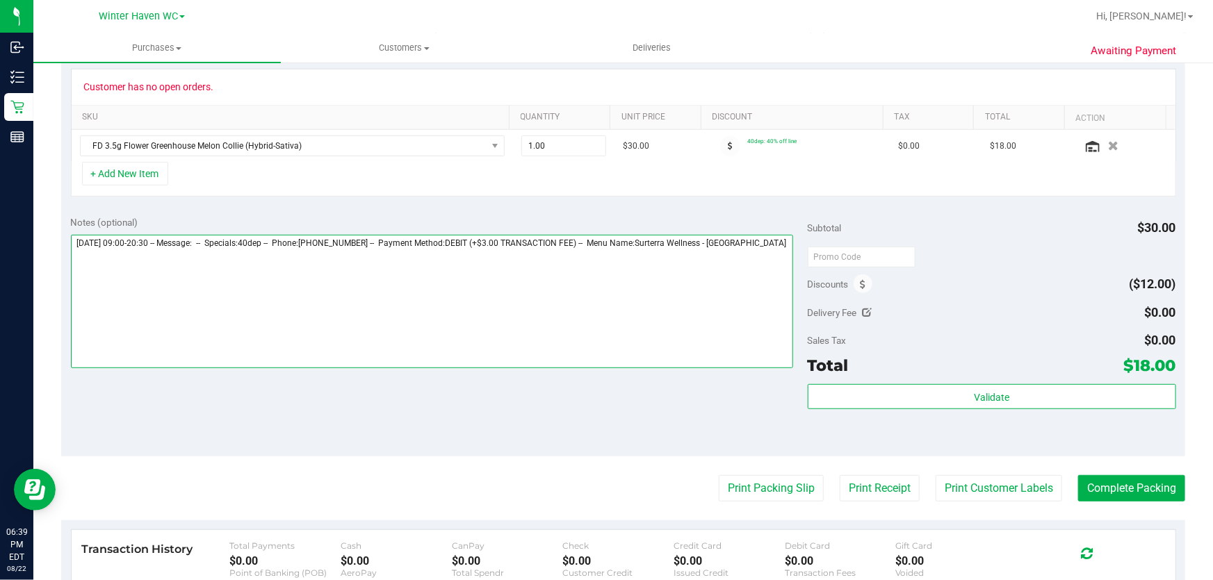
click at [778, 249] on textarea at bounding box center [432, 301] width 723 height 133
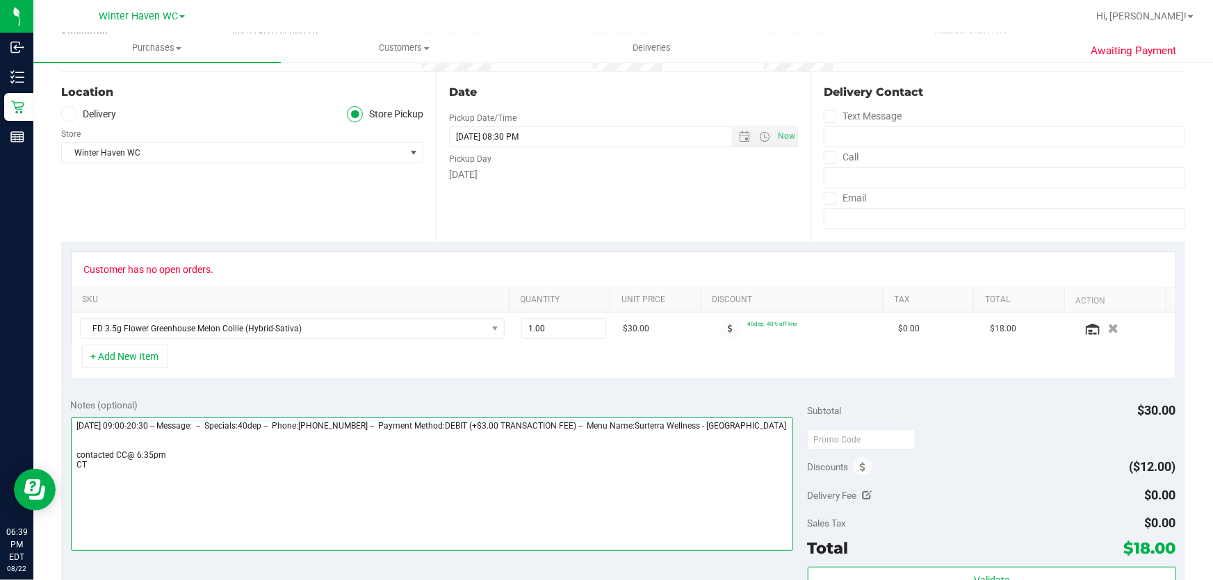
scroll to position [0, 0]
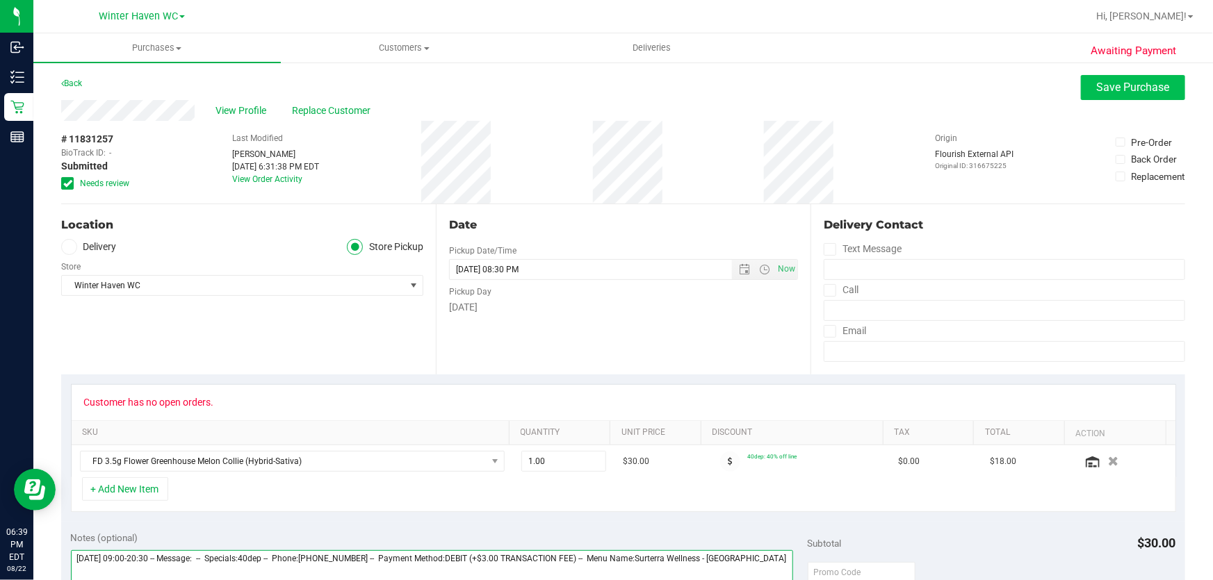
type textarea "[DATE] 09:00-20:30 -- Message: -- Specials:40dep -- Phone:[PHONE_NUMBER] -- Pay…"
click at [1097, 83] on span "Save Purchase" at bounding box center [1133, 87] width 73 height 13
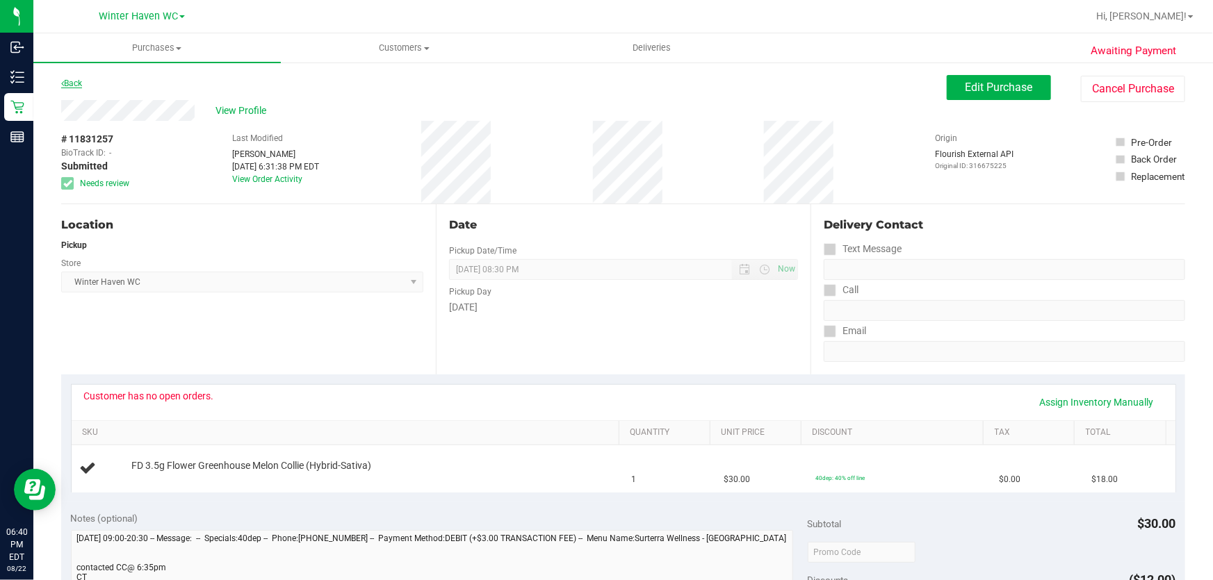
click at [74, 83] on link "Back" at bounding box center [71, 84] width 21 height 10
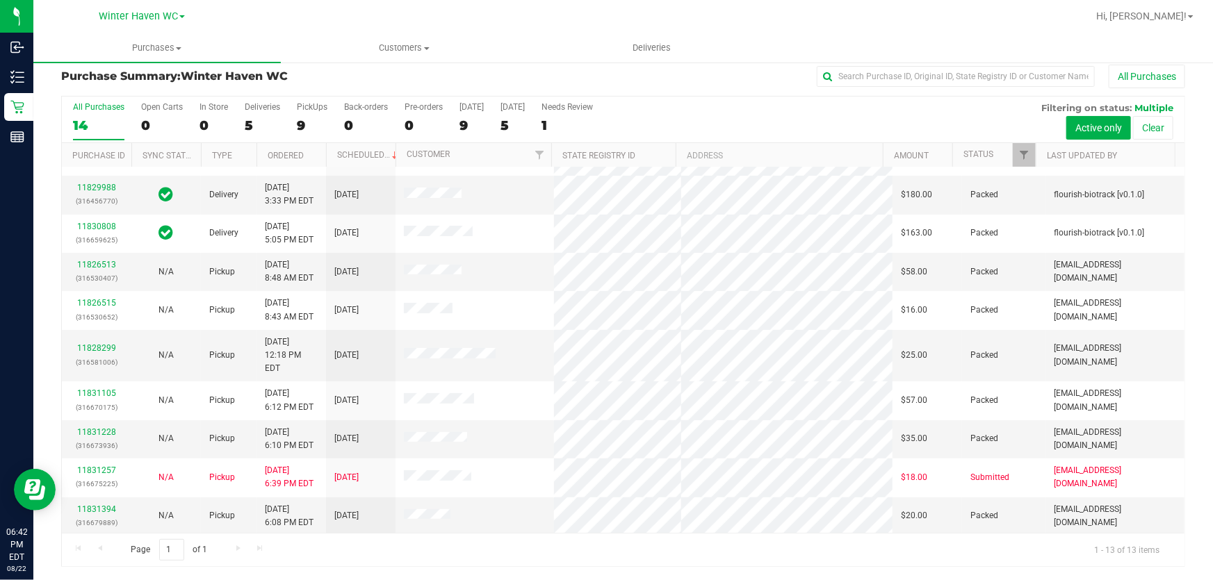
scroll to position [133, 0]
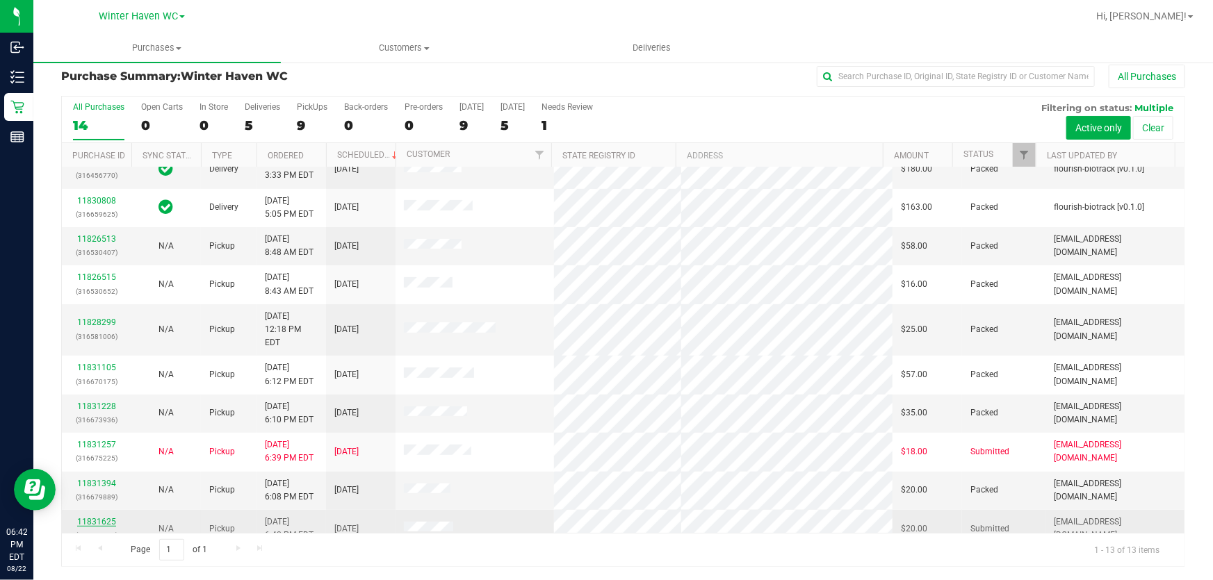
click at [108, 517] on link "11831625" at bounding box center [96, 522] width 39 height 10
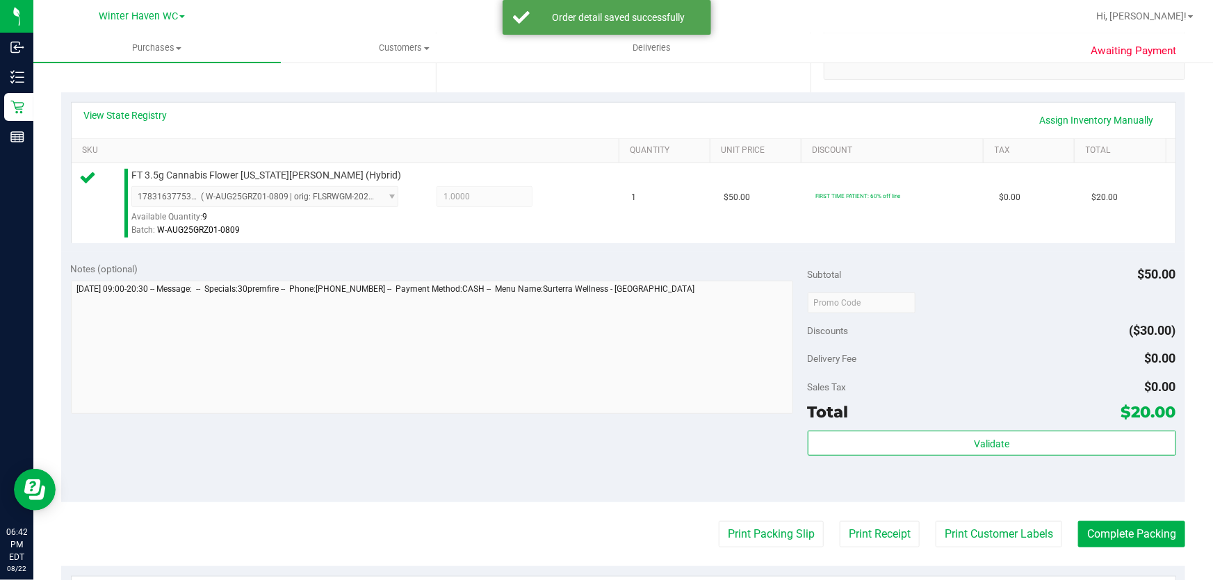
scroll to position [389, 0]
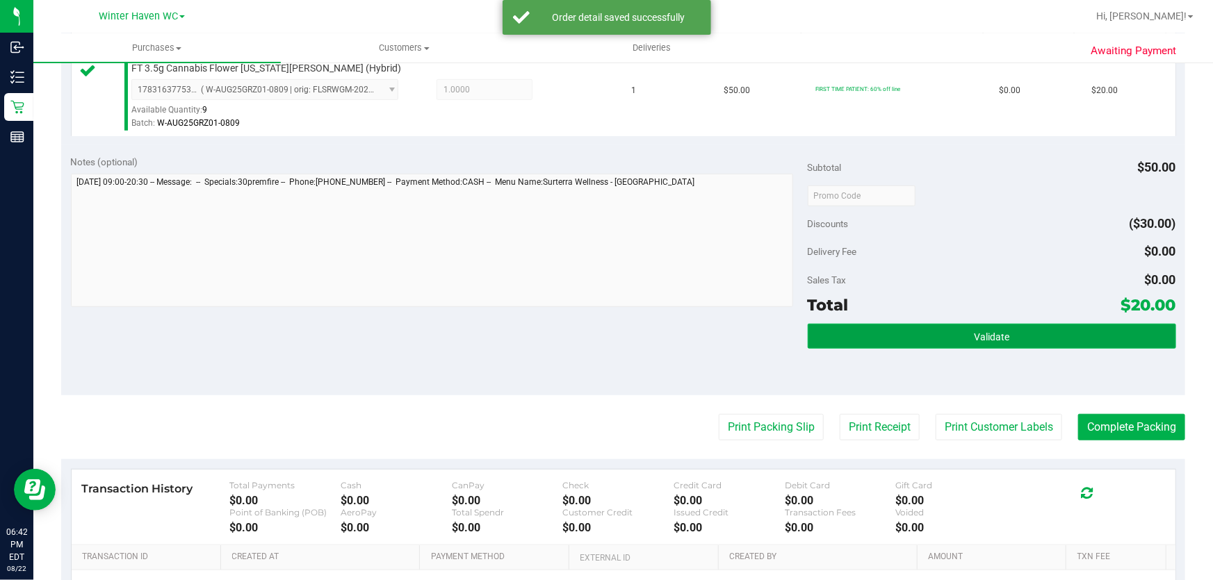
click at [992, 338] on span "Validate" at bounding box center [991, 336] width 35 height 11
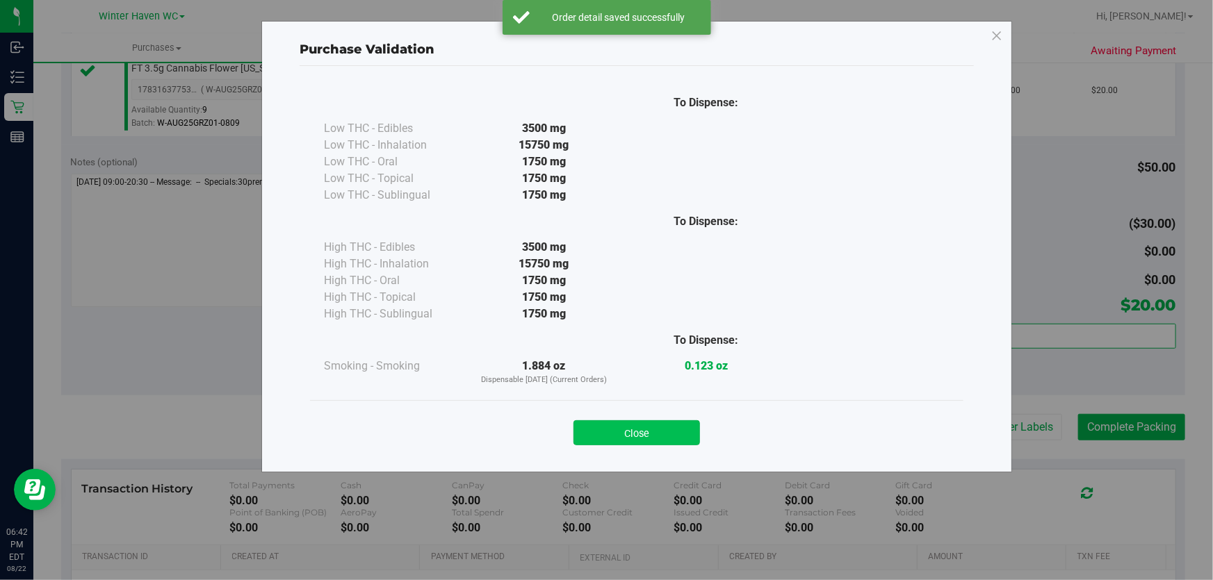
click at [660, 429] on button "Close" at bounding box center [636, 432] width 126 height 25
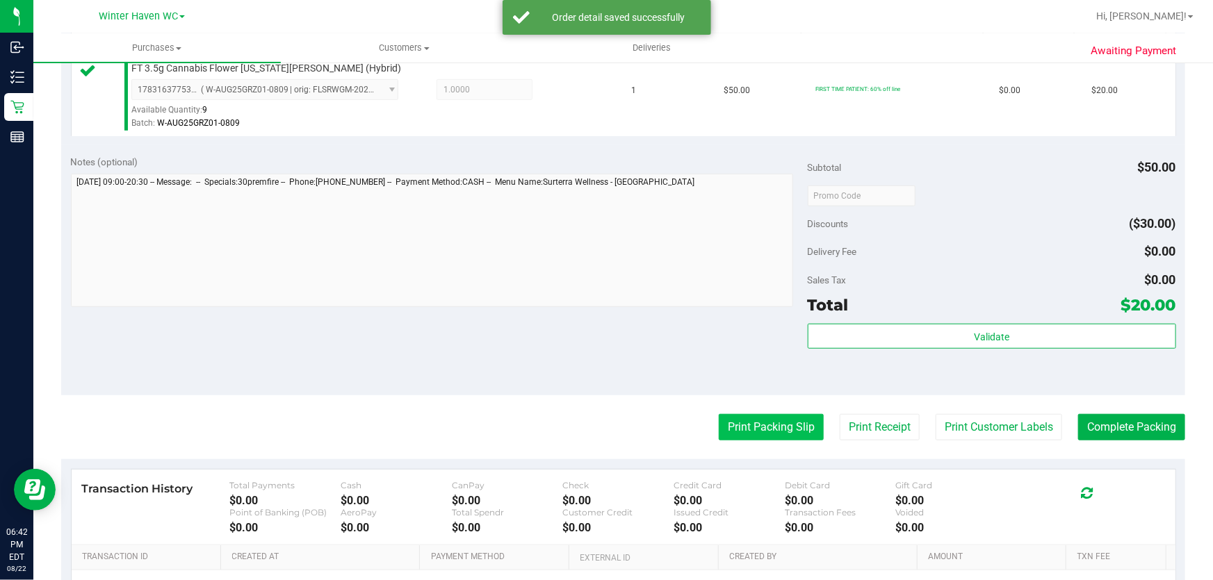
click at [775, 429] on button "Print Packing Slip" at bounding box center [771, 427] width 105 height 26
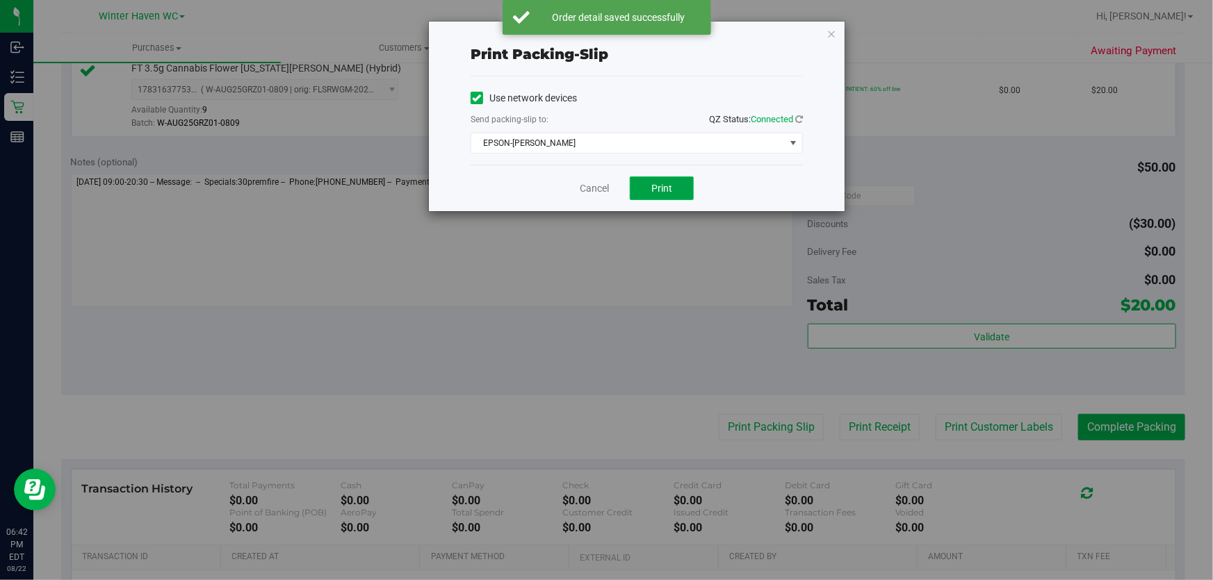
click at [637, 183] on button "Print" at bounding box center [662, 189] width 64 height 24
click at [594, 190] on link "Cancel" at bounding box center [594, 188] width 29 height 15
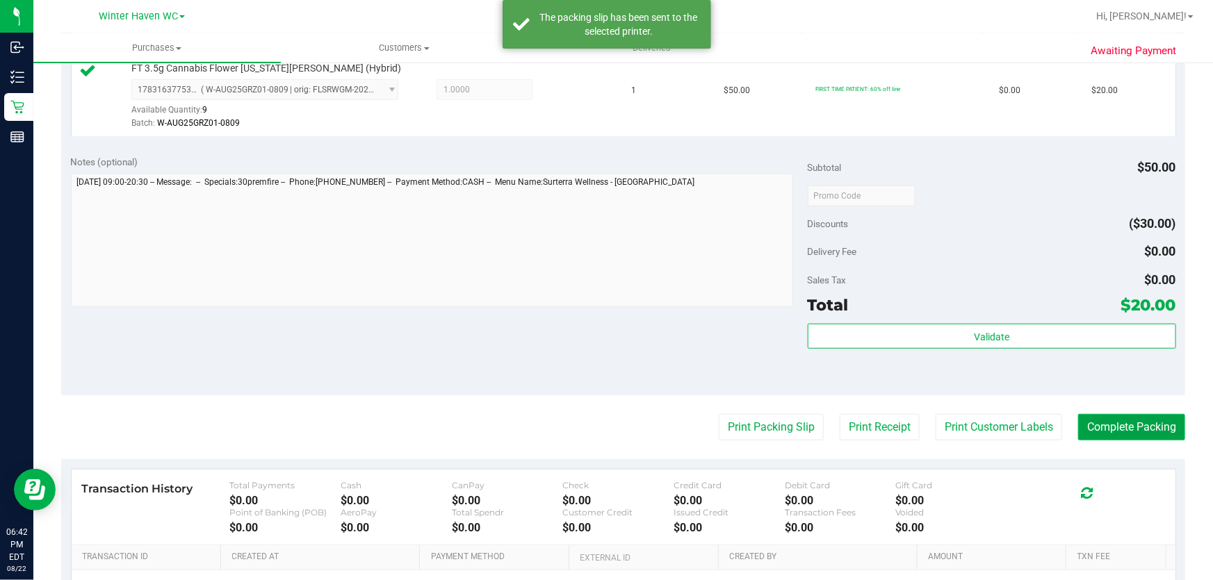
click at [1098, 422] on button "Complete Packing" at bounding box center [1131, 427] width 107 height 26
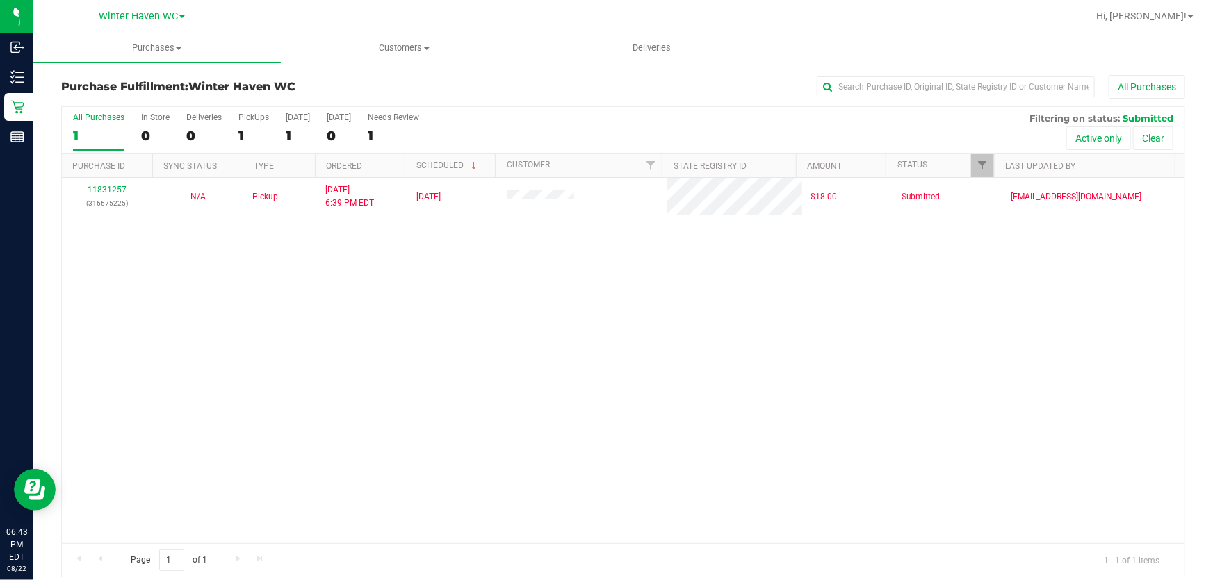
click at [334, 253] on div "11831257 (316675225) N/A Pickup [DATE] 6:39 PM EDT 8/22/2025 $18.00 Submitted […" at bounding box center [623, 361] width 1122 height 366
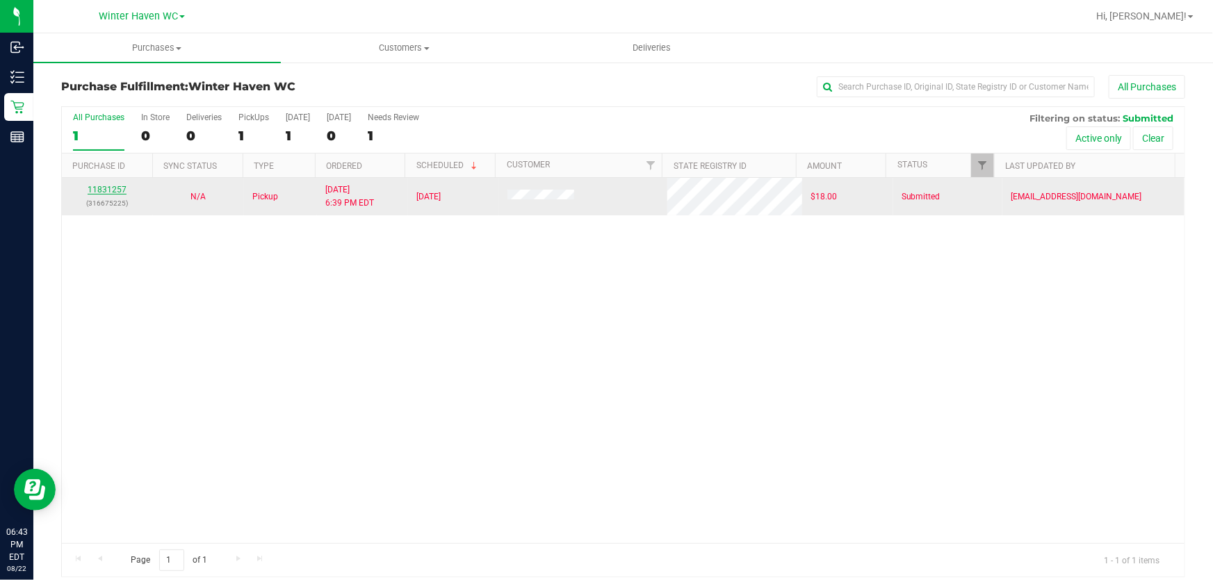
click at [115, 188] on link "11831257" at bounding box center [107, 190] width 39 height 10
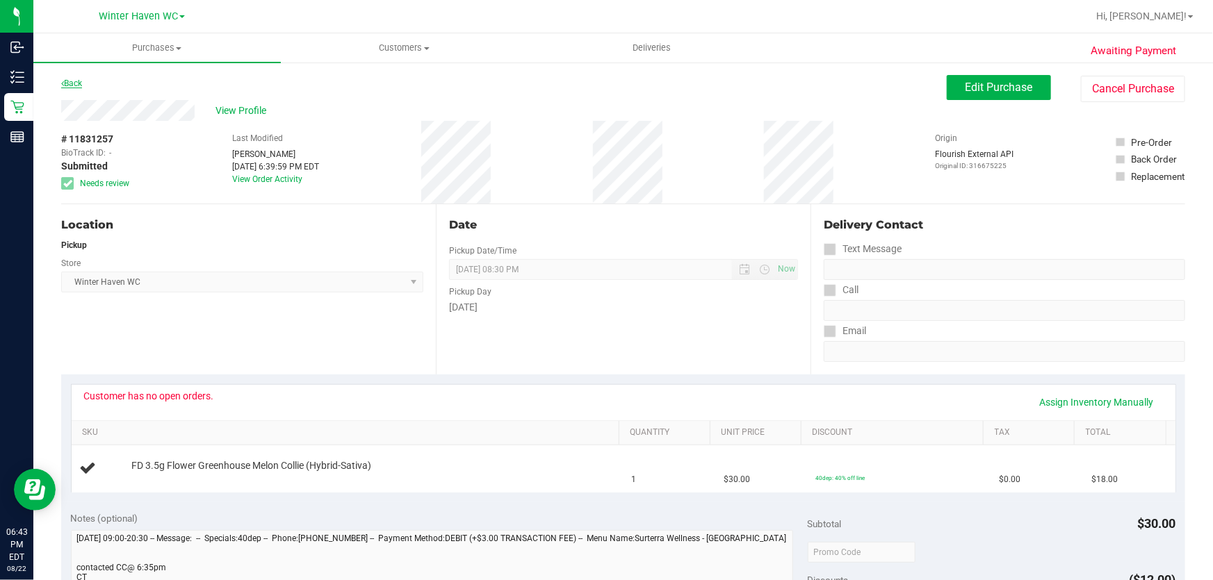
click at [78, 86] on link "Back" at bounding box center [71, 84] width 21 height 10
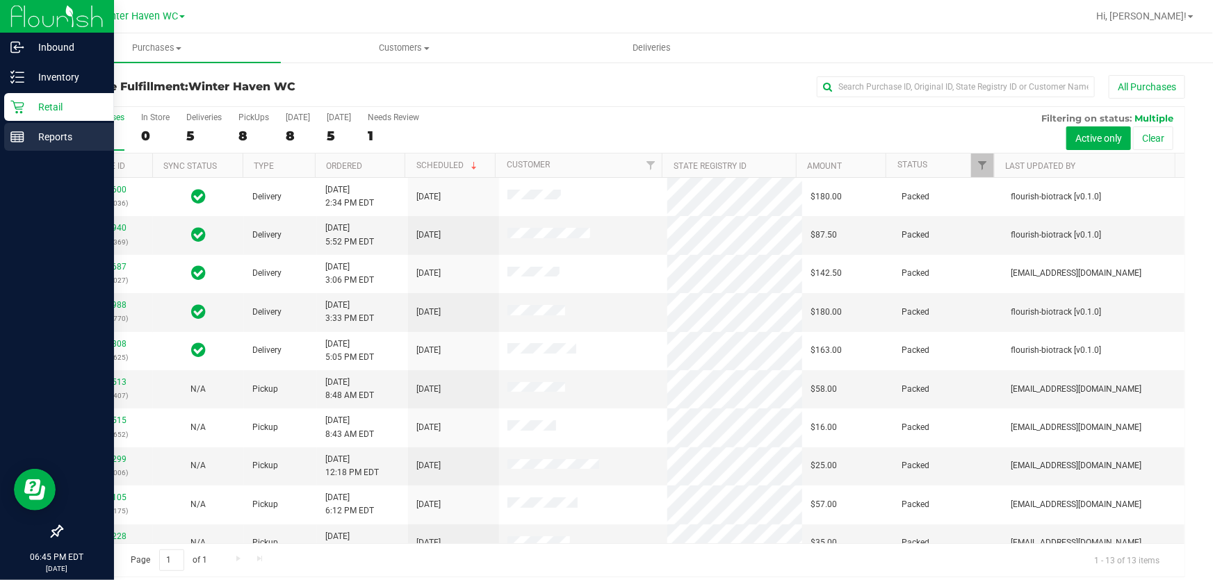
click at [26, 135] on p "Reports" at bounding box center [65, 137] width 83 height 17
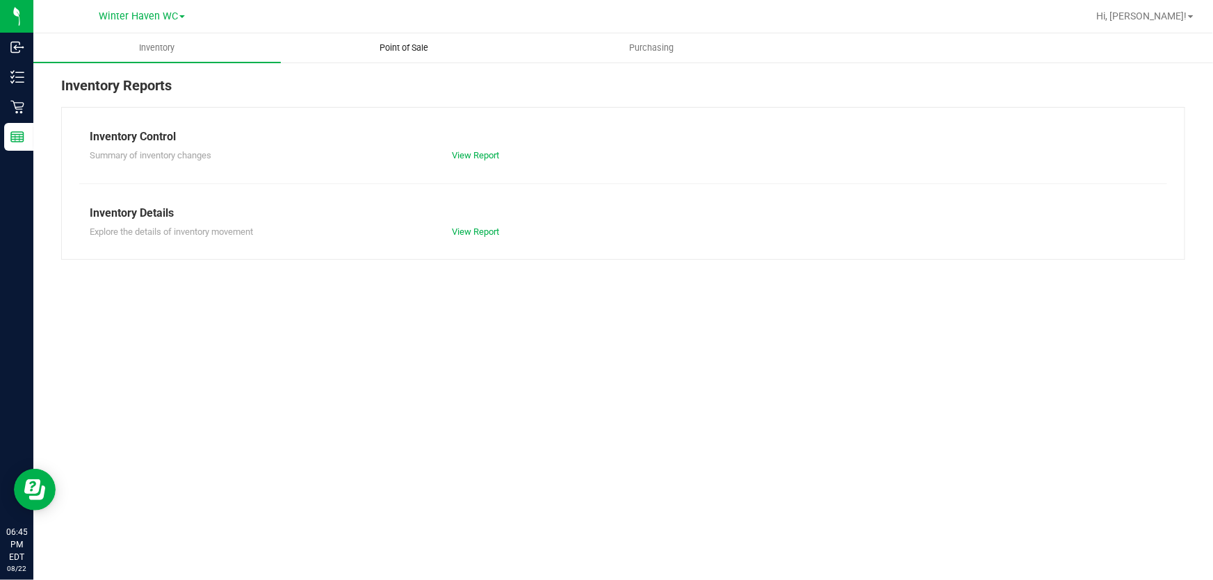
click at [413, 47] on span "Point of Sale" at bounding box center [404, 48] width 86 height 13
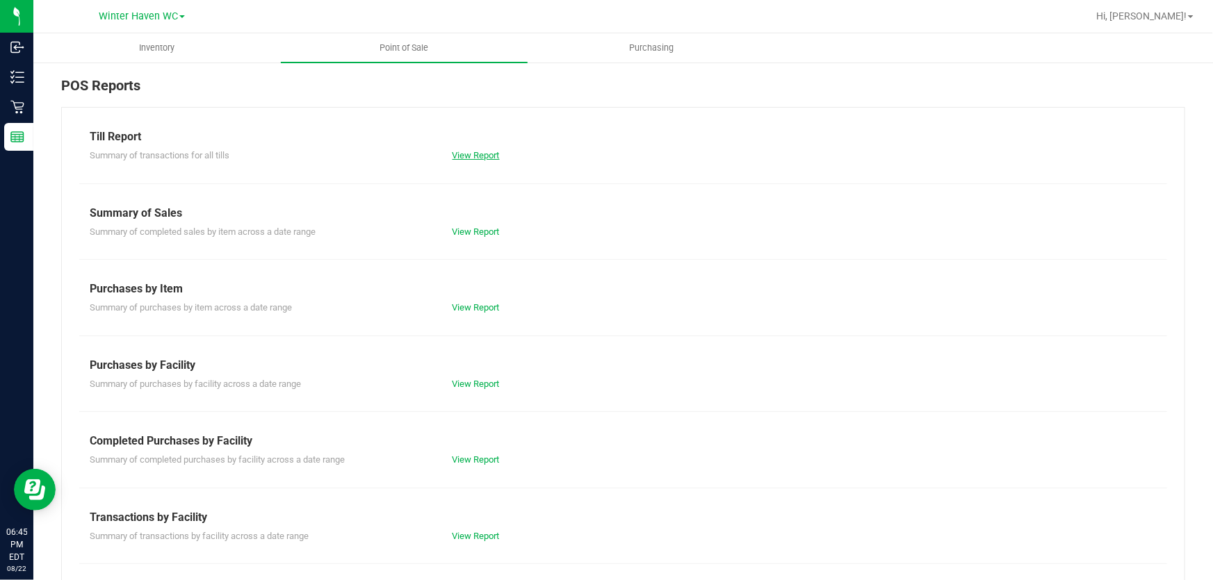
click at [489, 159] on link "View Report" at bounding box center [475, 155] width 47 height 10
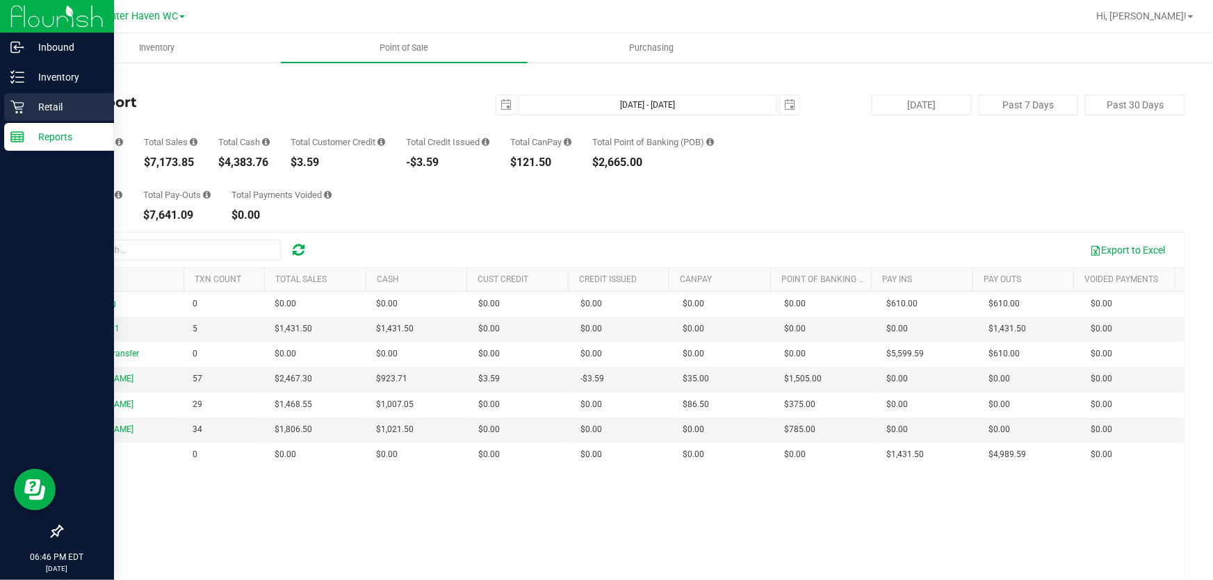
click at [38, 106] on p "Retail" at bounding box center [65, 107] width 83 height 17
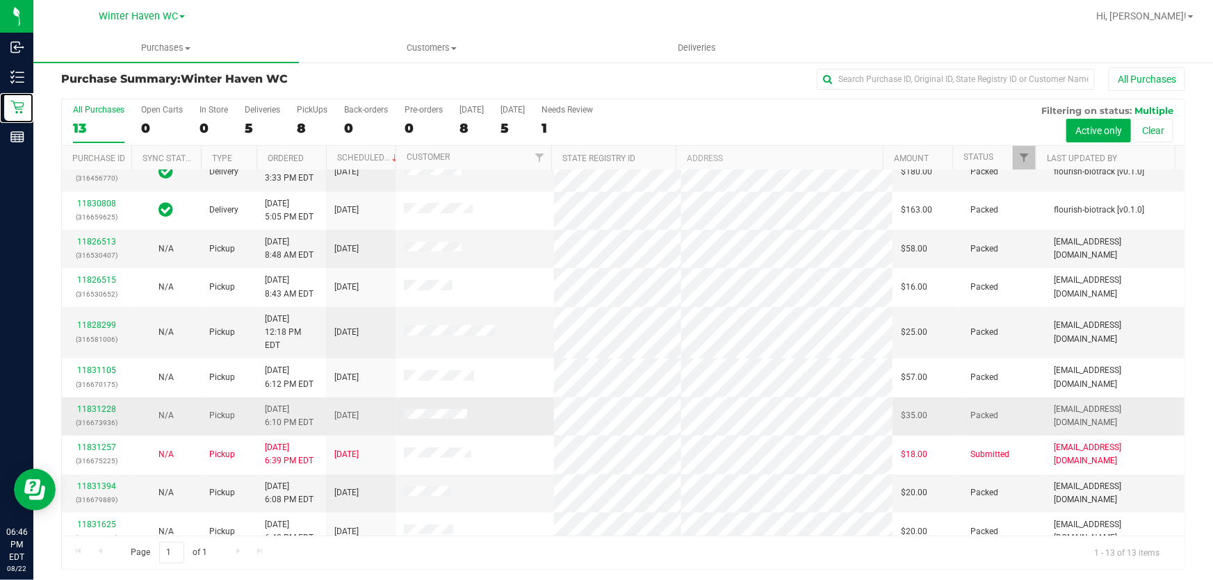
scroll to position [10, 0]
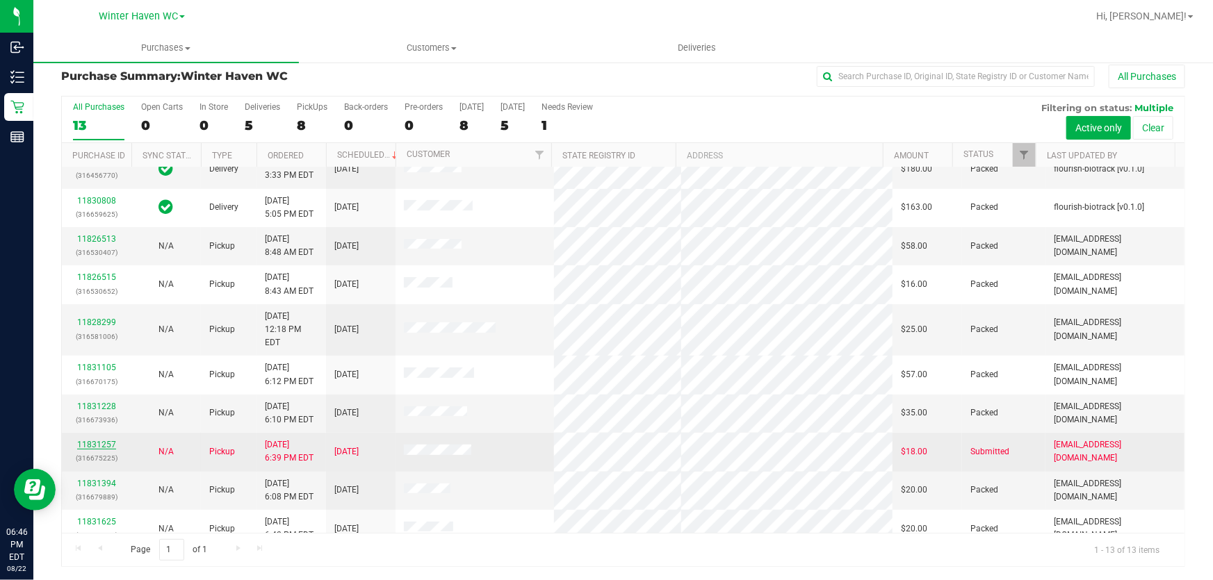
click at [98, 440] on link "11831257" at bounding box center [96, 445] width 39 height 10
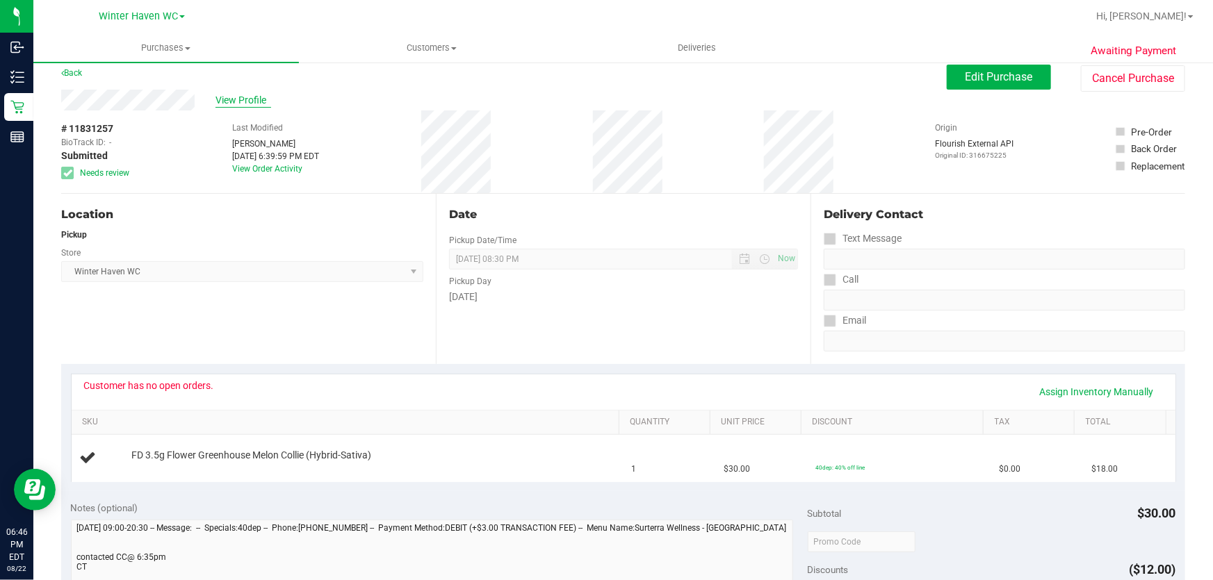
click at [231, 97] on span "View Profile" at bounding box center [243, 100] width 56 height 15
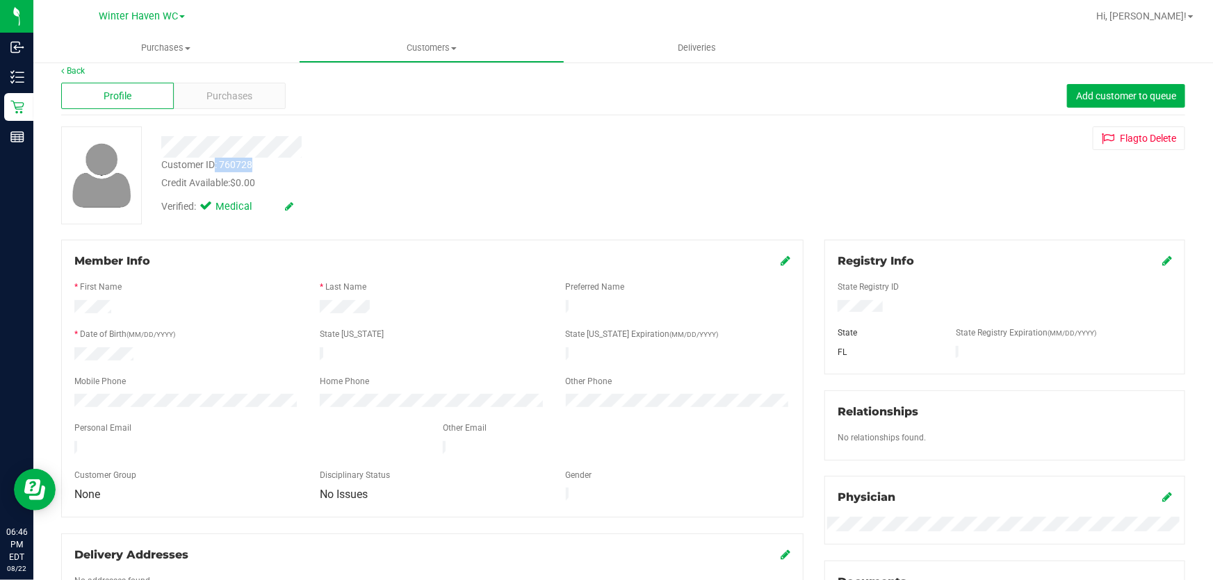
drag, startPoint x: 276, startPoint y: 165, endPoint x: 214, endPoint y: 167, distance: 61.9
click at [214, 167] on div "Customer ID: 760728 Credit Available: $0.00" at bounding box center [437, 174] width 573 height 33
click at [320, 163] on div "Customer ID: 760728 Credit Available: $0.00" at bounding box center [437, 174] width 573 height 33
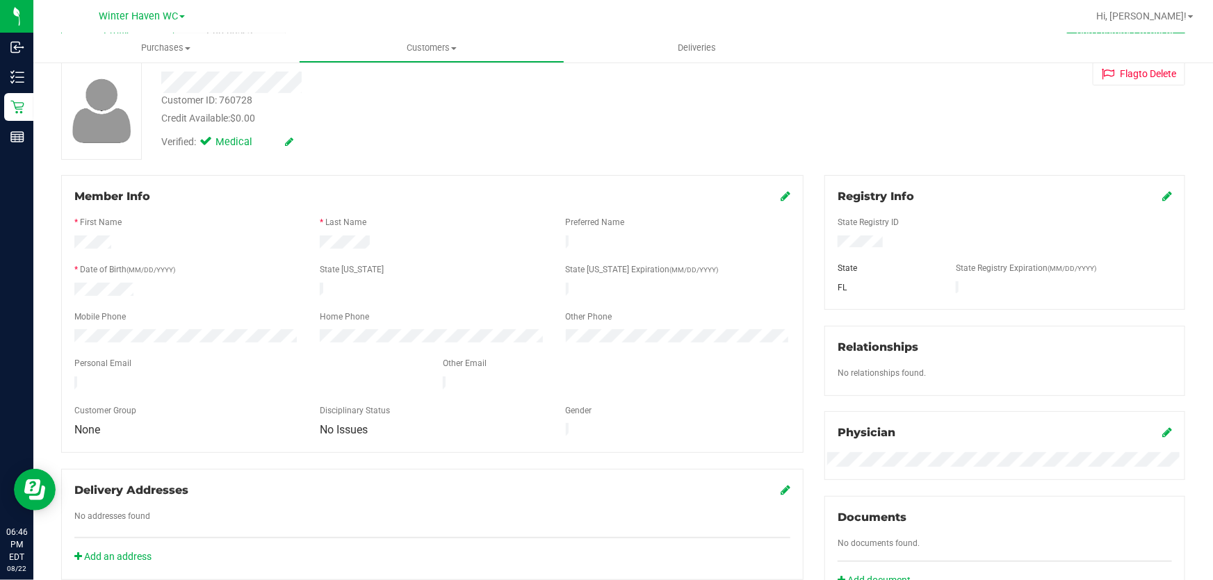
scroll to position [74, 0]
click at [303, 110] on div "Customer ID: 760728 Credit Available: $0.00" at bounding box center [437, 111] width 573 height 33
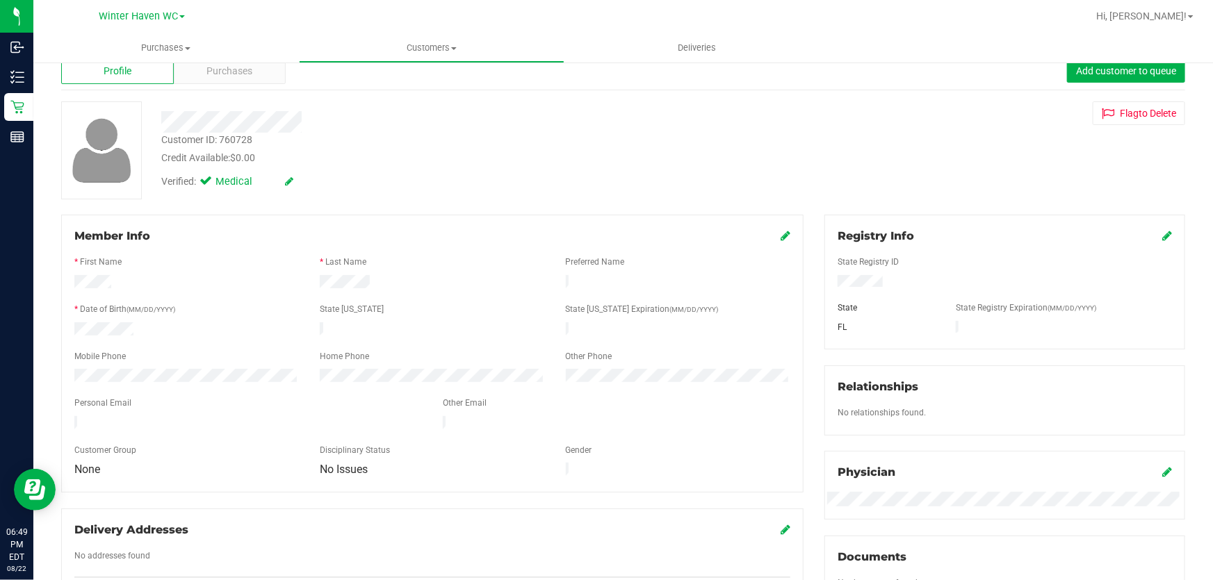
scroll to position [0, 0]
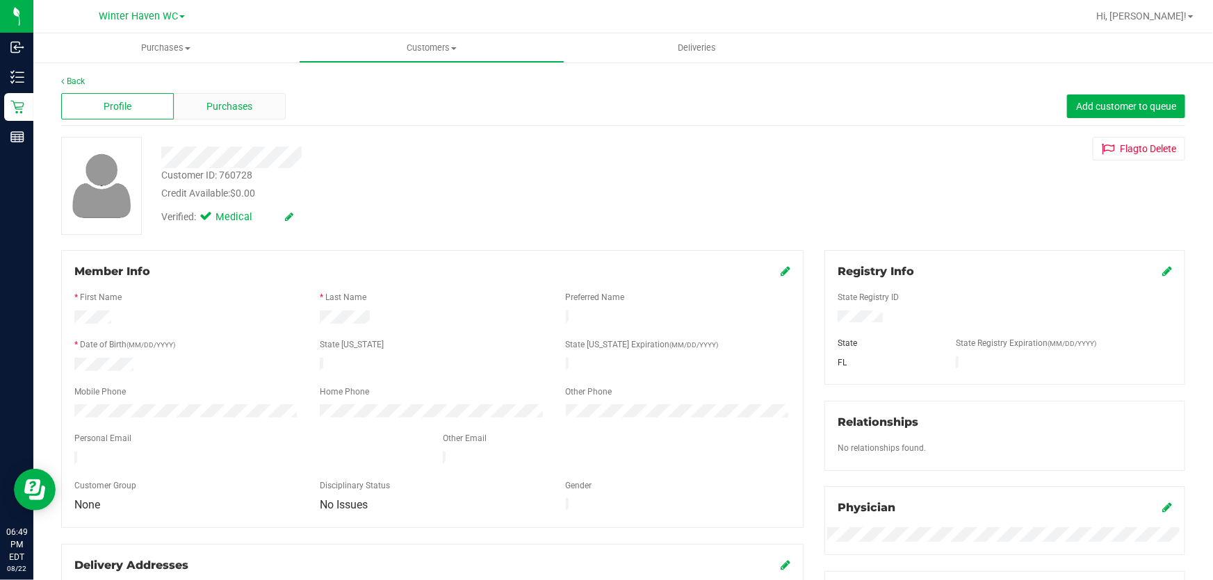
click at [229, 110] on span "Purchases" at bounding box center [230, 106] width 46 height 15
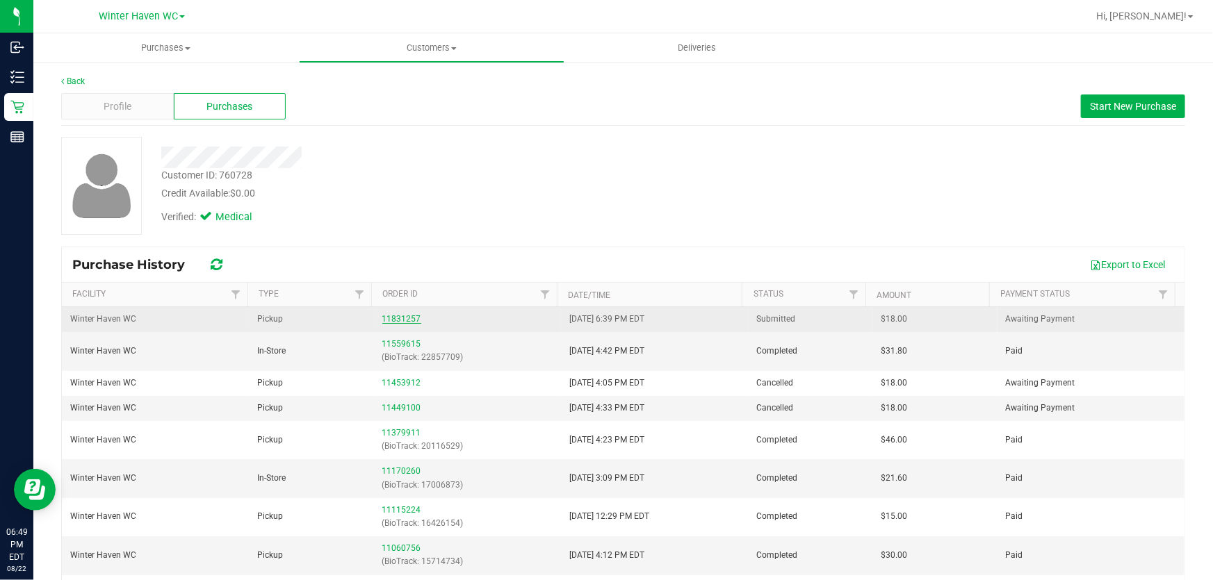
click at [384, 317] on link "11831257" at bounding box center [401, 319] width 39 height 10
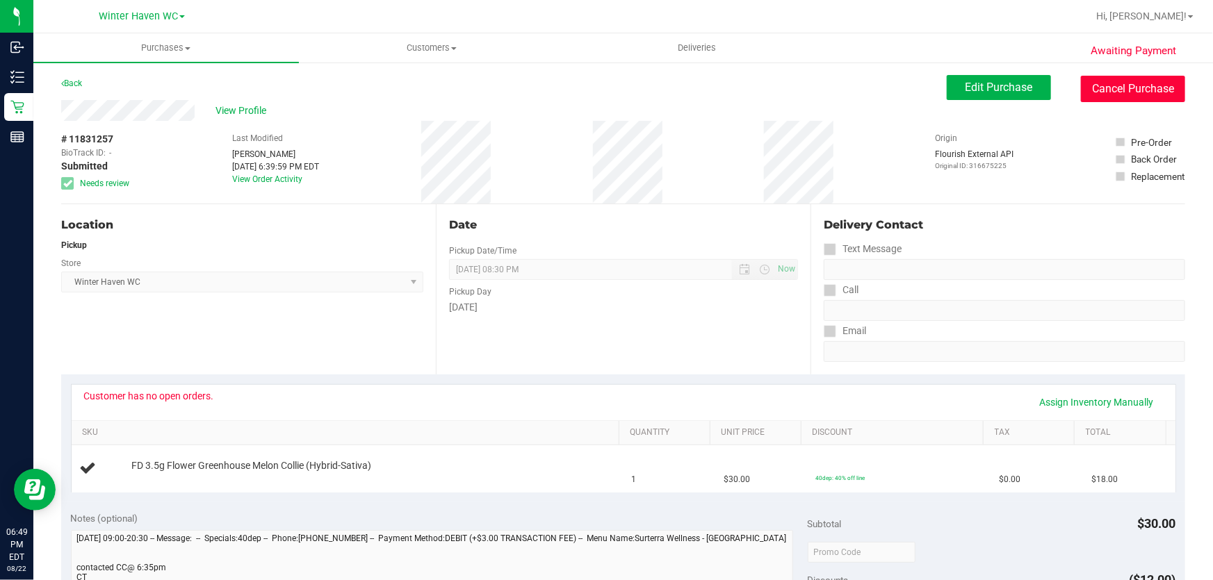
click at [1105, 86] on button "Cancel Purchase" at bounding box center [1133, 89] width 104 height 26
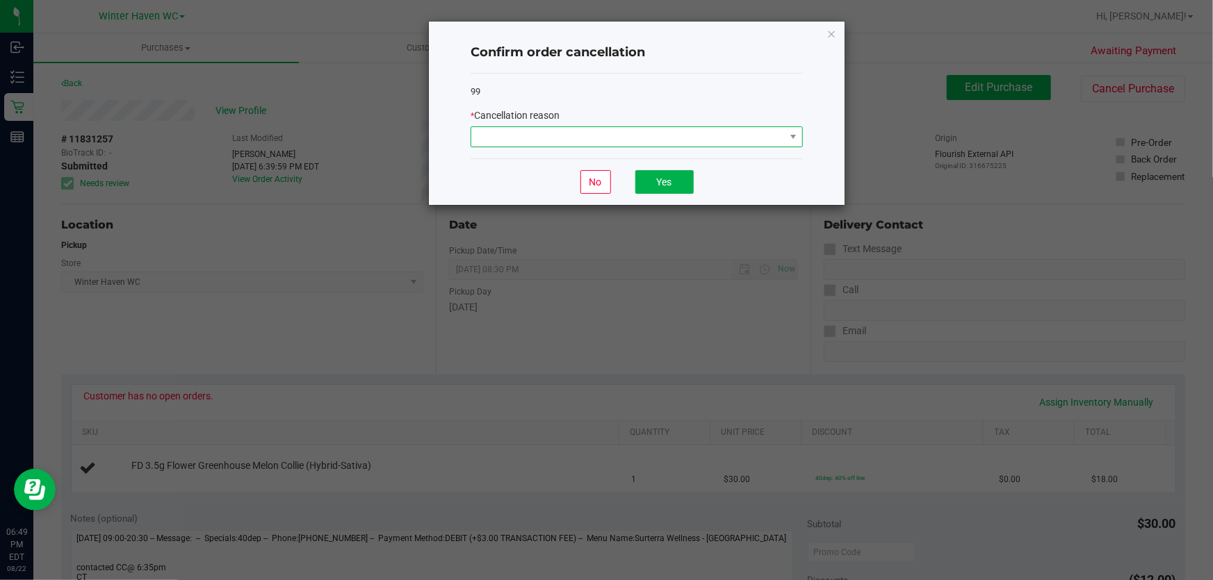
click at [637, 139] on span at bounding box center [627, 136] width 313 height 19
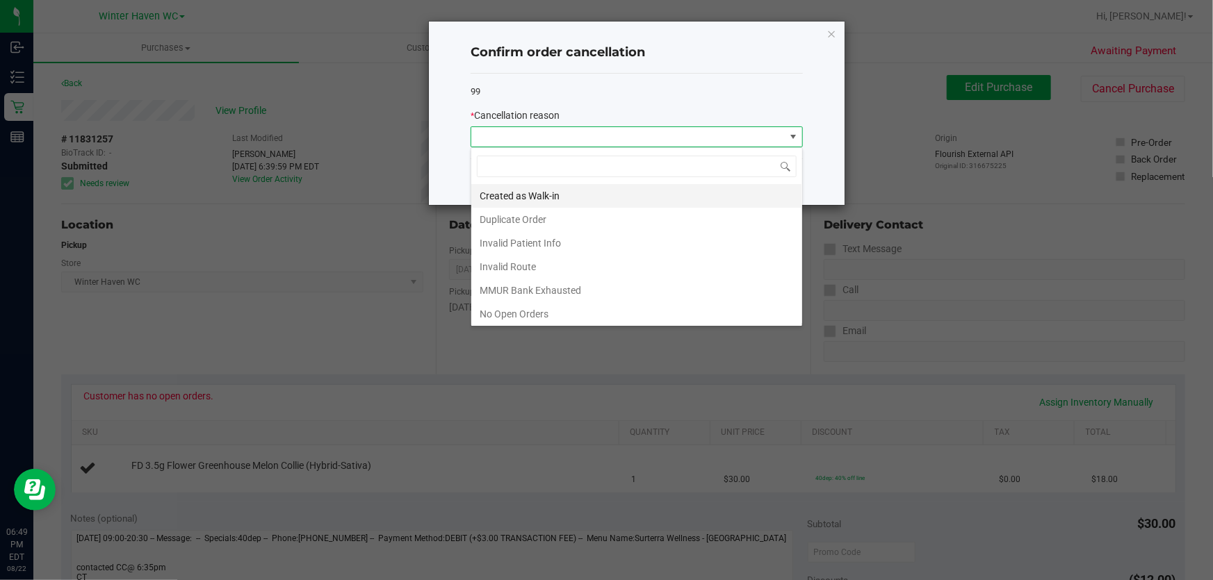
scroll to position [21, 332]
click at [532, 313] on li "No Open Orders" at bounding box center [636, 314] width 331 height 24
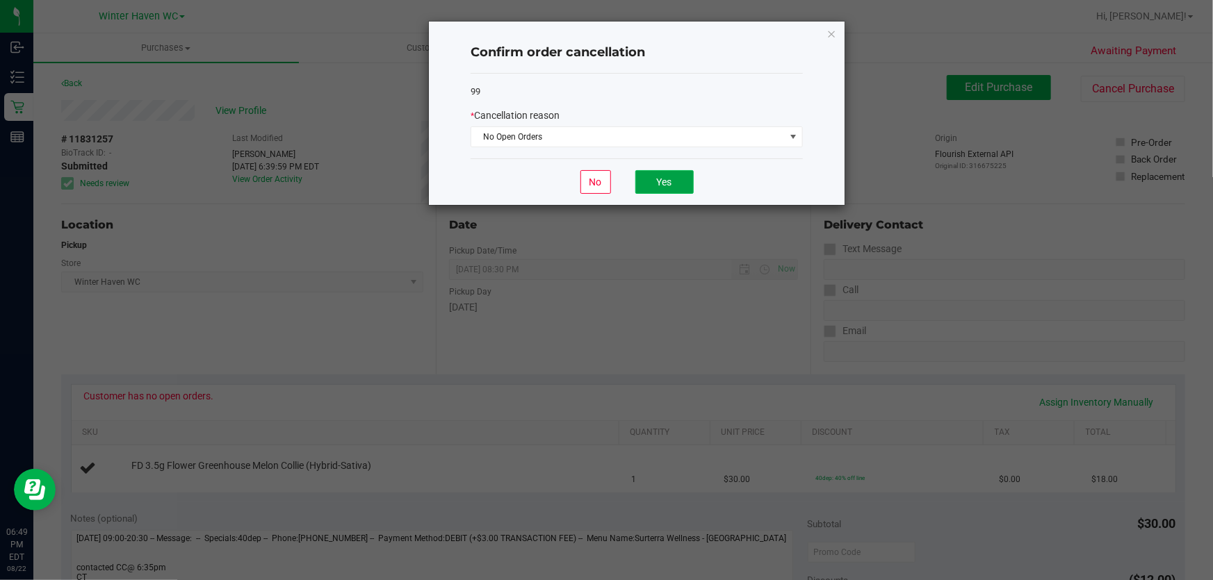
click at [653, 183] on button "Yes" at bounding box center [664, 182] width 58 height 24
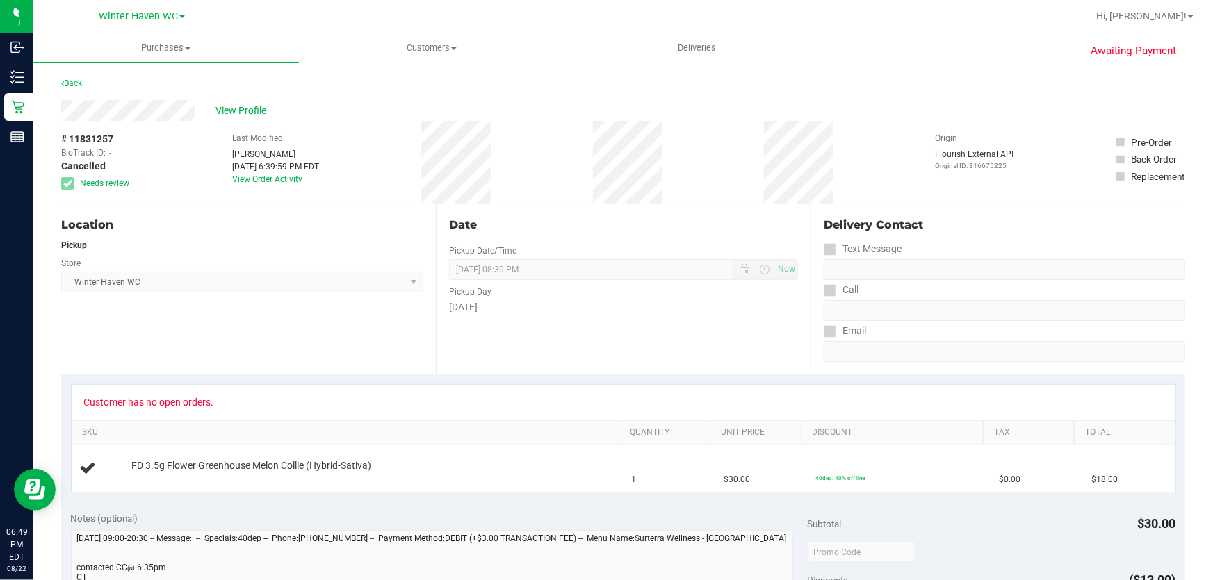
click at [73, 85] on link "Back" at bounding box center [71, 84] width 21 height 10
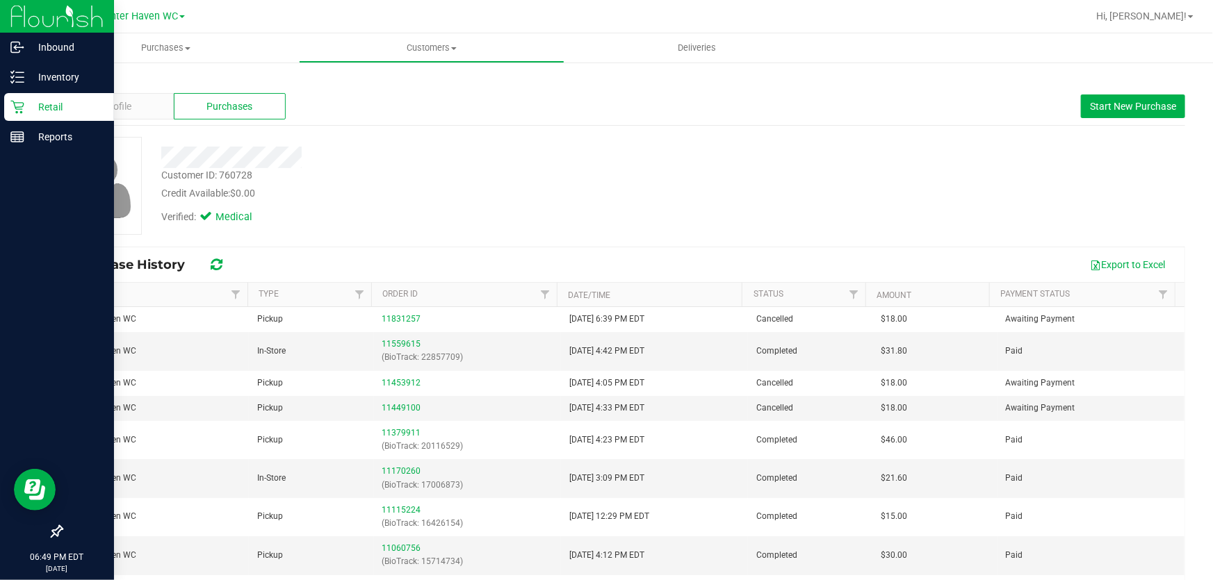
click at [35, 101] on p "Retail" at bounding box center [65, 107] width 83 height 17
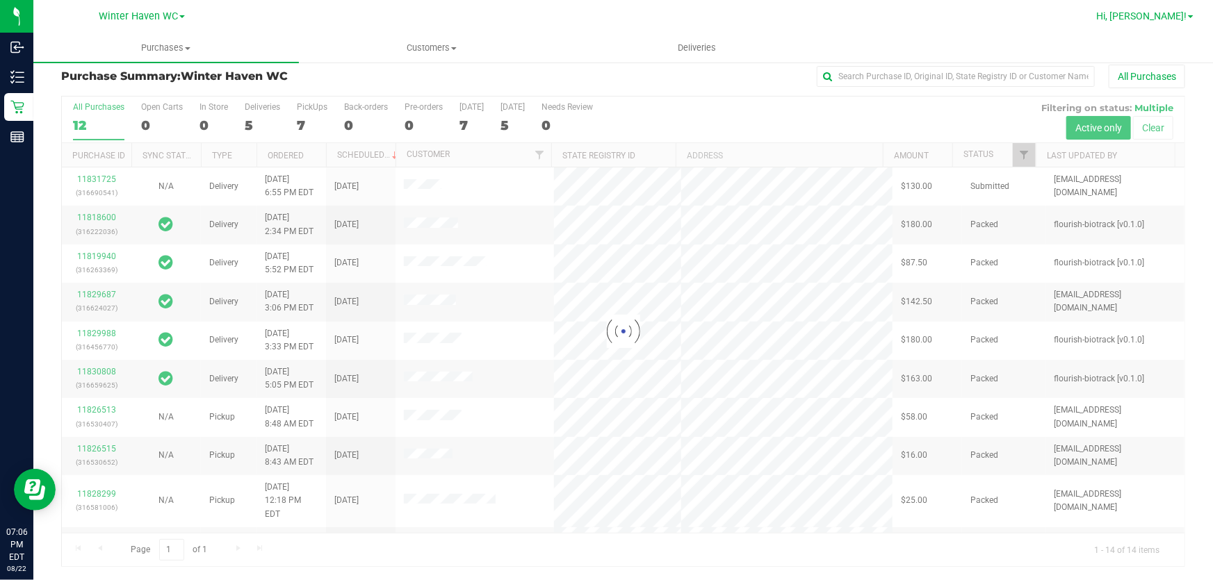
click at [1163, 9] on link "Hi, [PERSON_NAME]!" at bounding box center [1144, 16] width 108 height 15
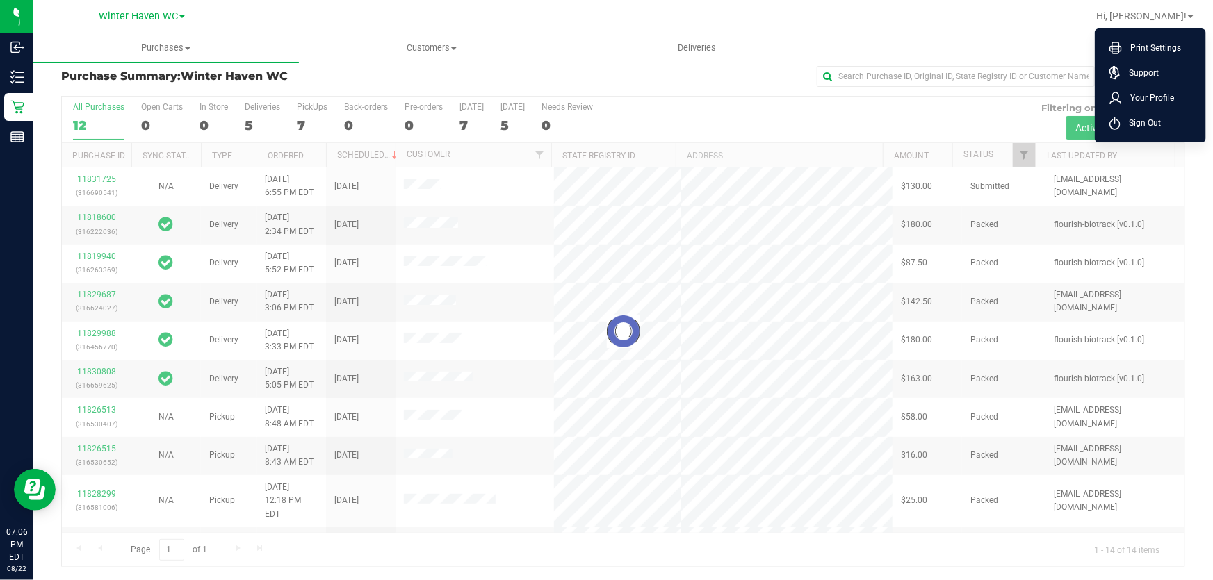
click at [1149, 114] on li "Sign Out" at bounding box center [1150, 122] width 104 height 25
